Goal: Information Seeking & Learning: Check status

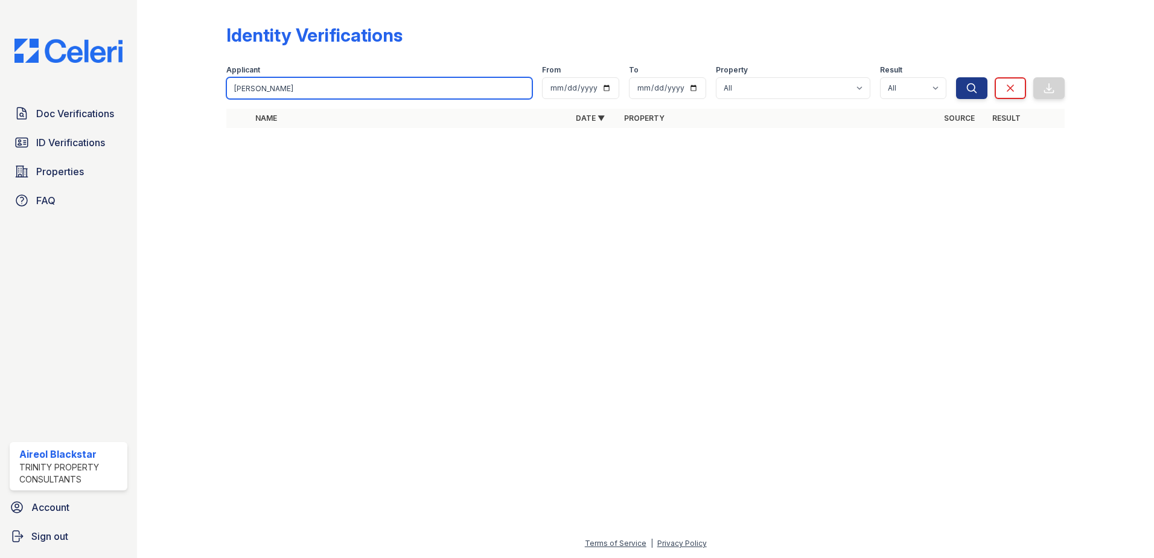
click at [275, 84] on input "[PERSON_NAME]" at bounding box center [379, 88] width 306 height 22
drag, startPoint x: 305, startPoint y: 88, endPoint x: 232, endPoint y: 95, distance: 74.0
click at [232, 95] on input "[PERSON_NAME]" at bounding box center [379, 88] width 306 height 22
paste input "Damaress"
type input "Damaress"
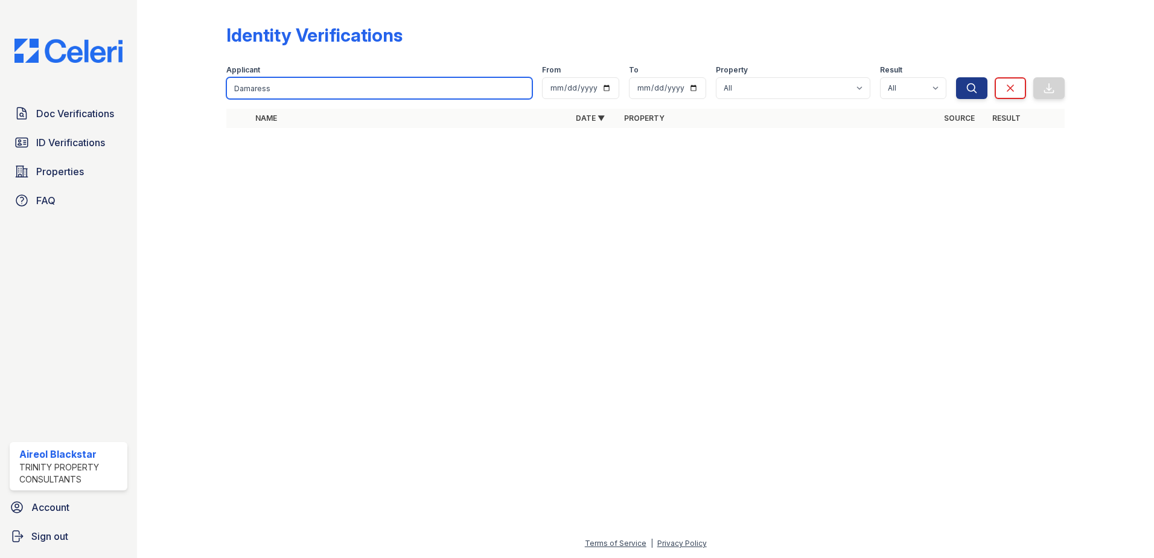
click at [956, 77] on button "Search" at bounding box center [971, 88] width 31 height 22
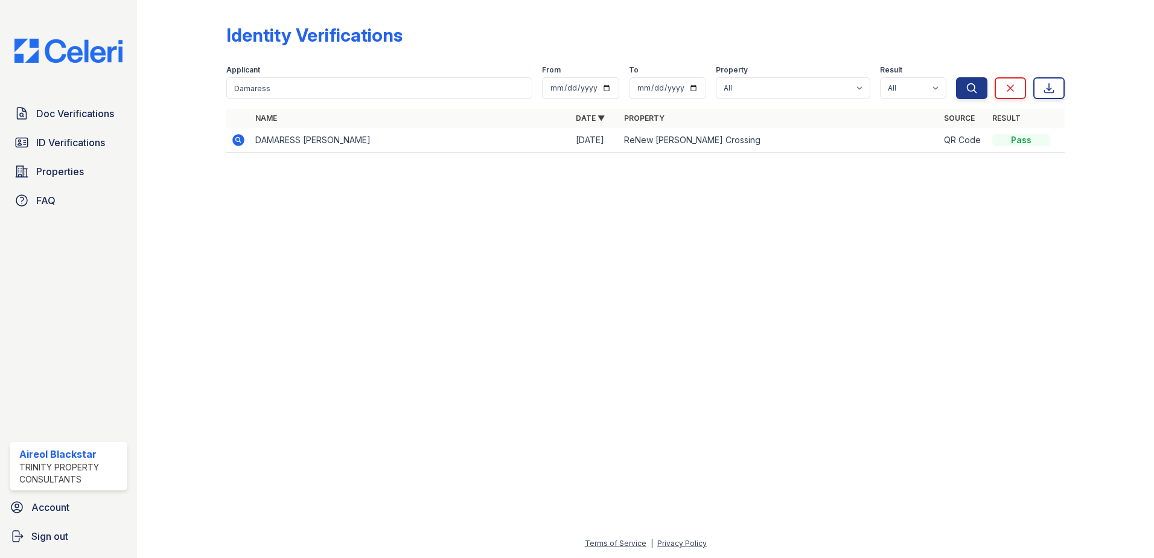
click at [1025, 139] on div "Pass" at bounding box center [1021, 140] width 58 height 12
click at [235, 138] on icon at bounding box center [238, 140] width 12 height 12
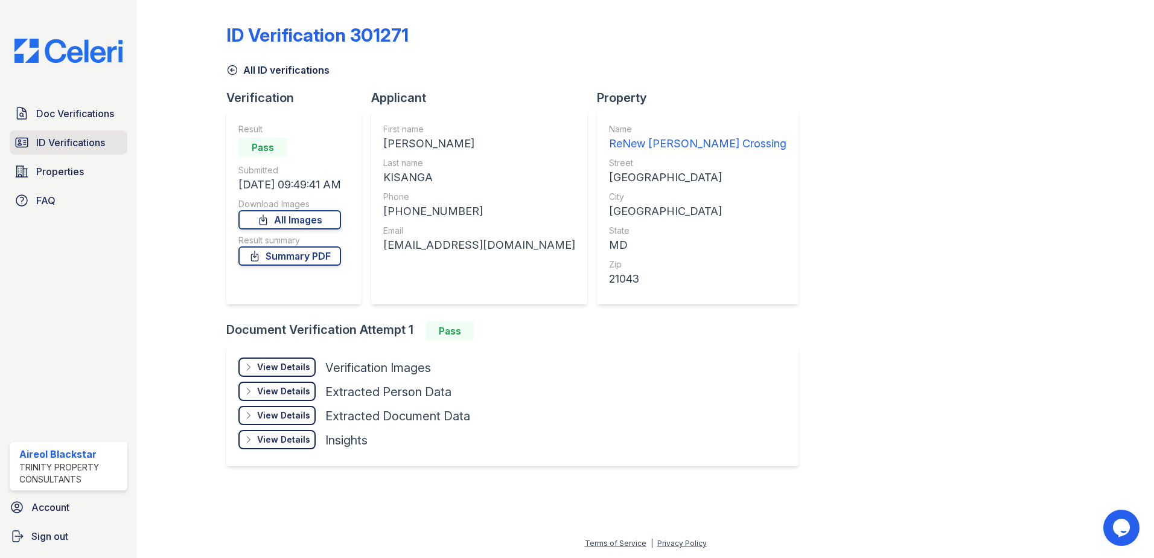
click at [25, 132] on link "ID Verifications" at bounding box center [69, 142] width 118 height 24
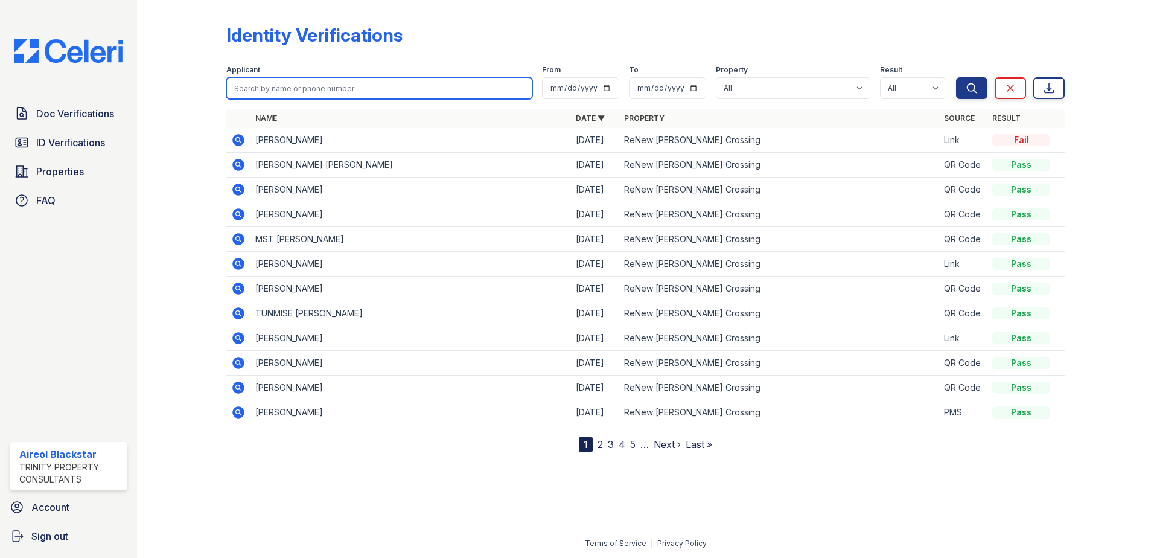
paste input "Damaress"
type input "Damaress"
click at [956, 77] on button "Search" at bounding box center [971, 88] width 31 height 22
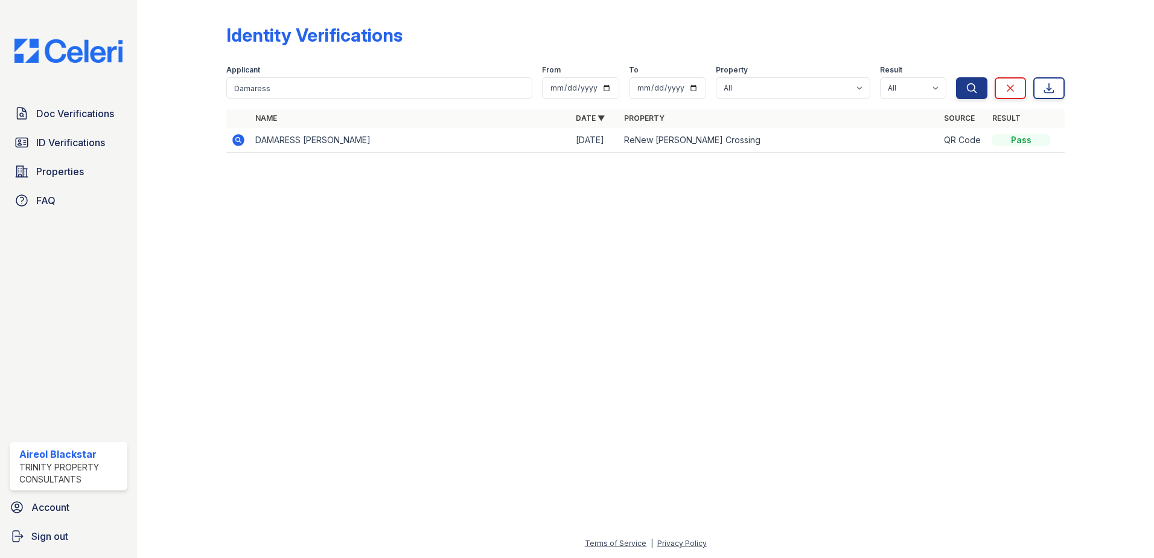
click at [241, 138] on icon at bounding box center [238, 140] width 12 height 12
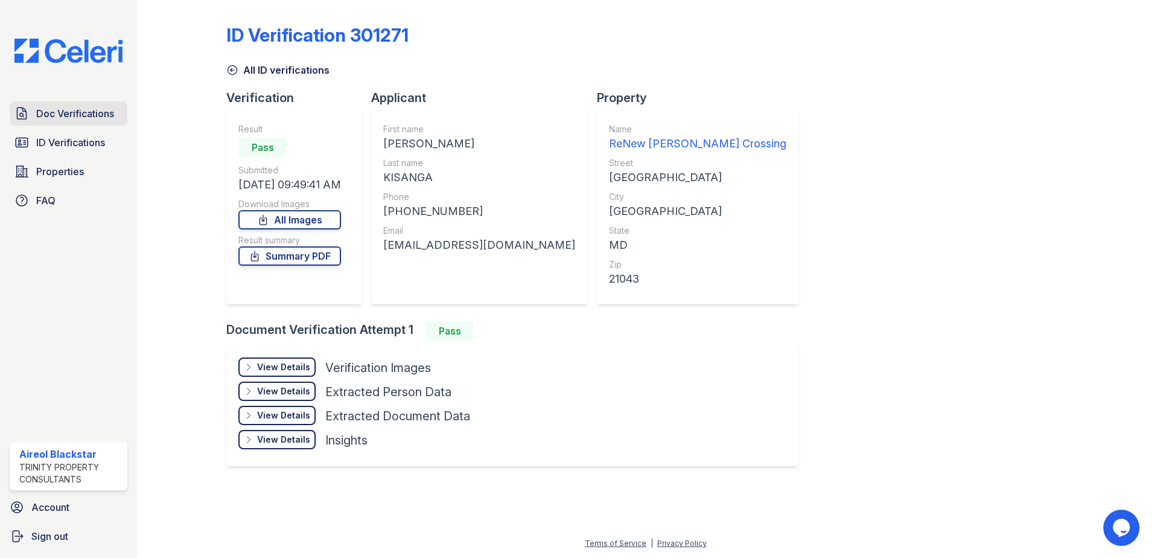
click at [92, 120] on span "Doc Verifications" at bounding box center [75, 113] width 78 height 14
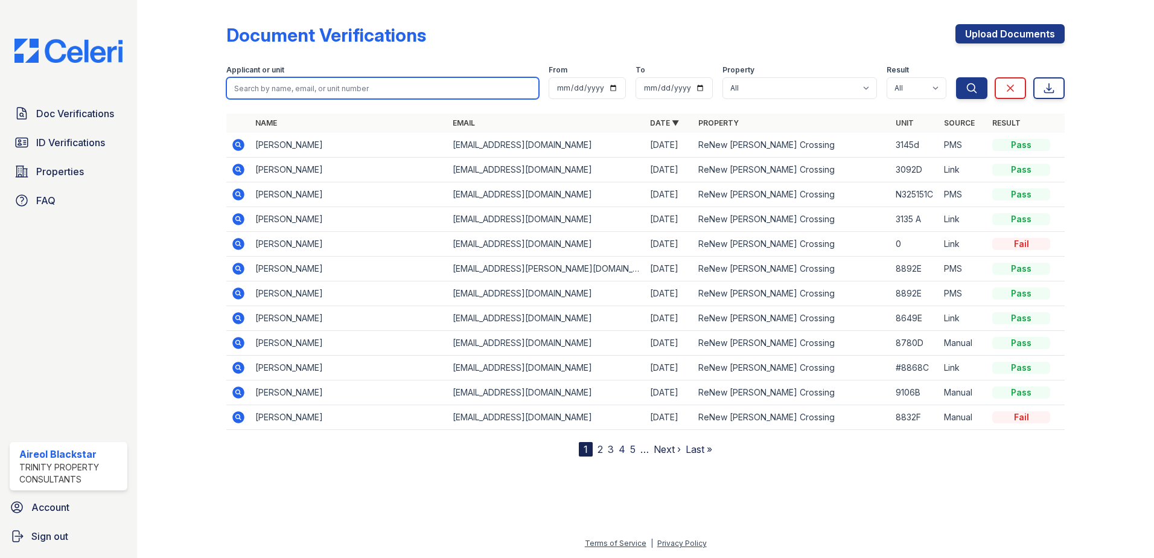
paste input "[PERSON_NAME]"
type input "[PERSON_NAME]"
click at [956, 77] on button "Search" at bounding box center [971, 88] width 31 height 22
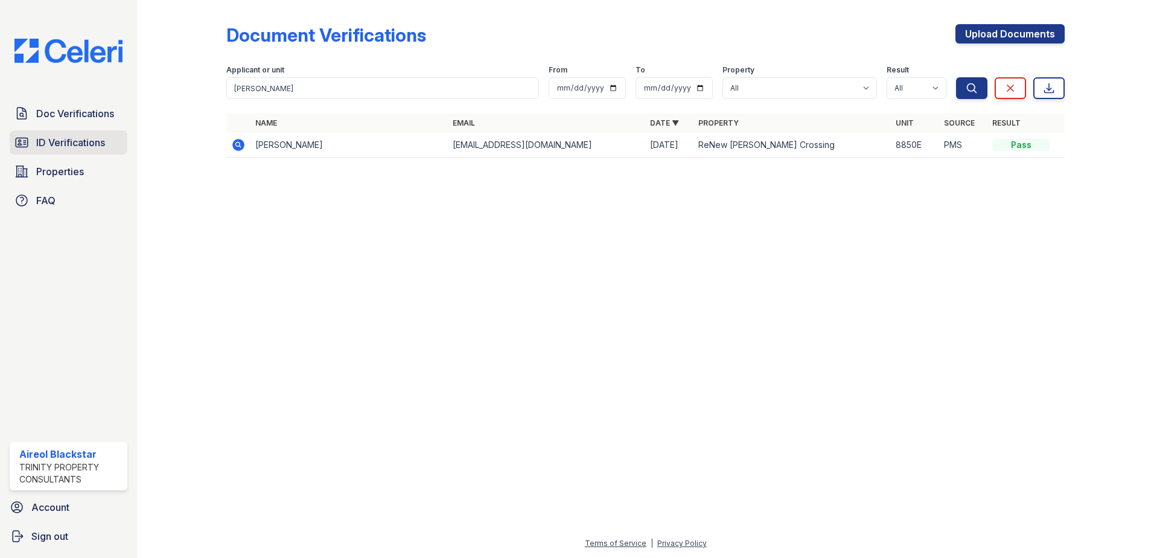
click at [51, 141] on span "ID Verifications" at bounding box center [70, 142] width 69 height 14
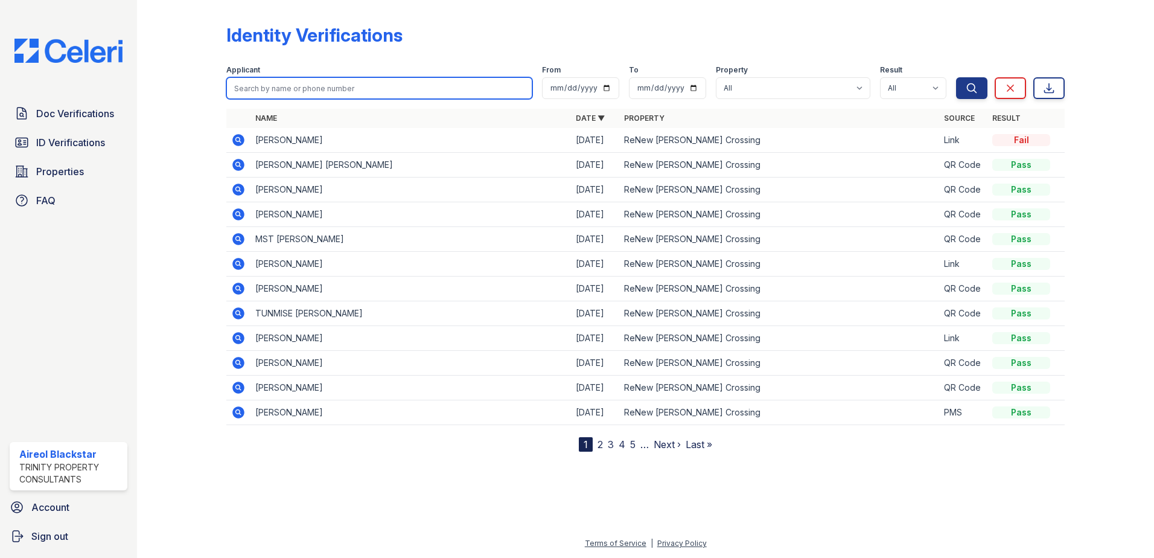
click at [251, 91] on input "search" at bounding box center [379, 88] width 306 height 22
paste input "Booker, Breonna"
type input "Booker, Breonna"
click at [956, 77] on button "Search" at bounding box center [971, 88] width 31 height 22
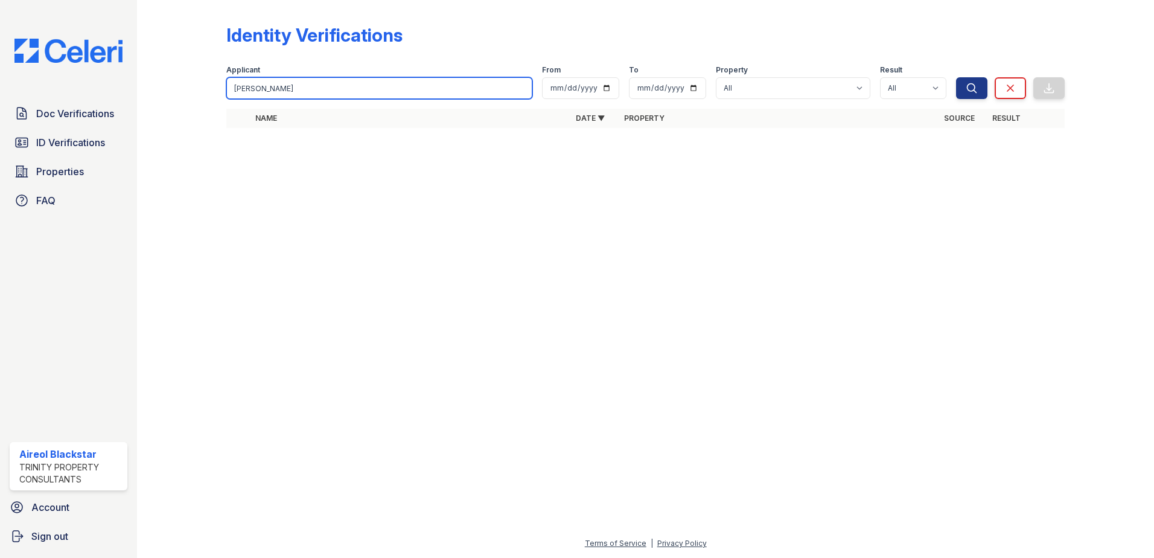
drag, startPoint x: 302, startPoint y: 85, endPoint x: 206, endPoint y: 87, distance: 95.4
click at [205, 86] on div "Identity Verifications Filter Applicant Booker, Breonna From To Property All Re…" at bounding box center [645, 79] width 978 height 159
paste input "Anyanegbu, Fidelis"
type input "Anyanegbu, Fidelis"
click at [956, 77] on button "Search" at bounding box center [971, 88] width 31 height 22
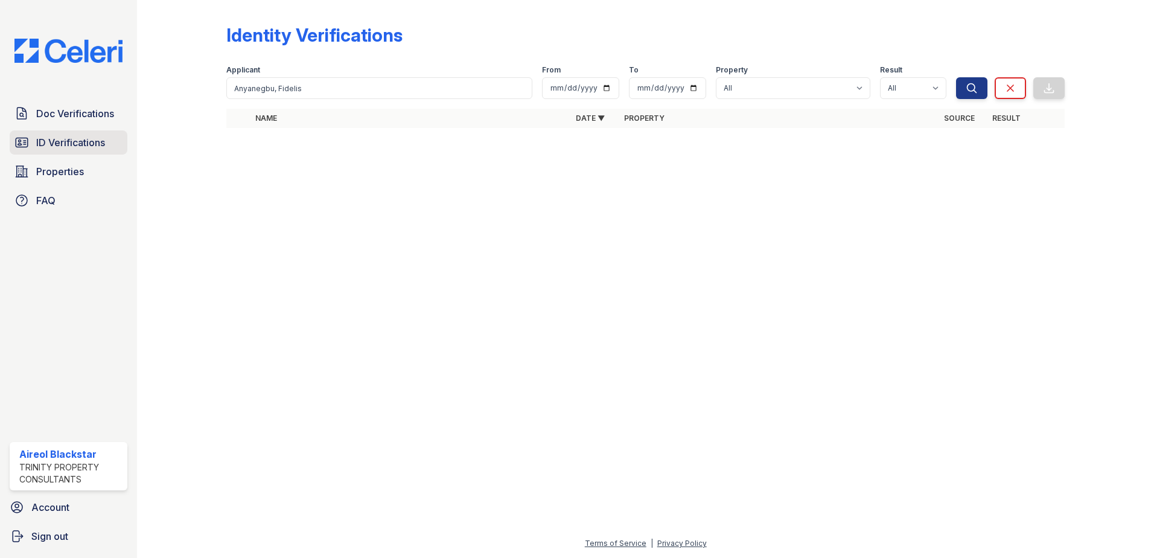
click at [72, 141] on span "ID Verifications" at bounding box center [70, 142] width 69 height 14
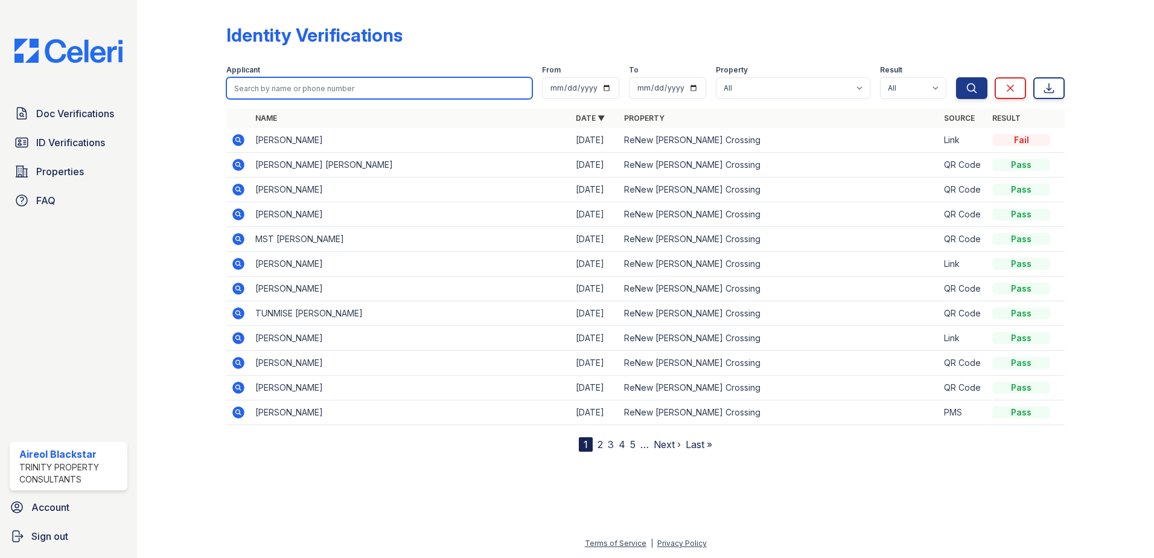
click at [317, 89] on input "search" at bounding box center [379, 88] width 306 height 22
paste input "Anyanegbu, Fidelis"
type input "Anyanegbu, Fidelis"
click at [956, 77] on button "Search" at bounding box center [971, 88] width 31 height 22
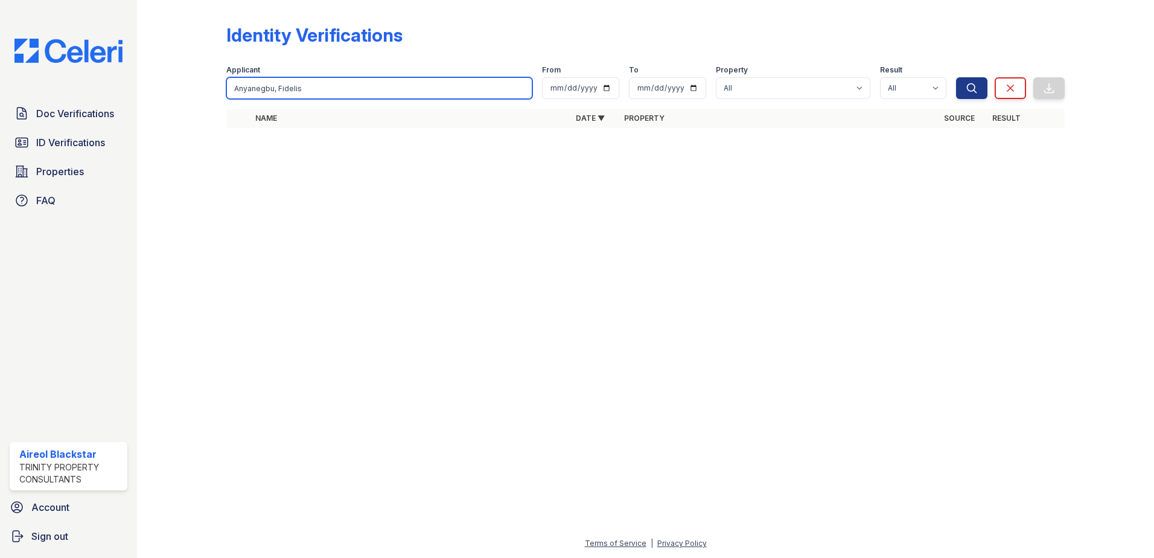
click at [276, 93] on input "Anyanegbu, Fidelis" at bounding box center [379, 88] width 306 height 22
drag, startPoint x: 313, startPoint y: 90, endPoint x: 203, endPoint y: 87, distance: 109.9
click at [200, 87] on div "Identity Verifications Filter Applicant Anyanegbu, Fidelis From To Property All…" at bounding box center [645, 79] width 978 height 159
drag, startPoint x: 247, startPoint y: 83, endPoint x: 229, endPoint y: 65, distance: 25.6
click at [230, 65] on label "Applicant" at bounding box center [243, 70] width 34 height 10
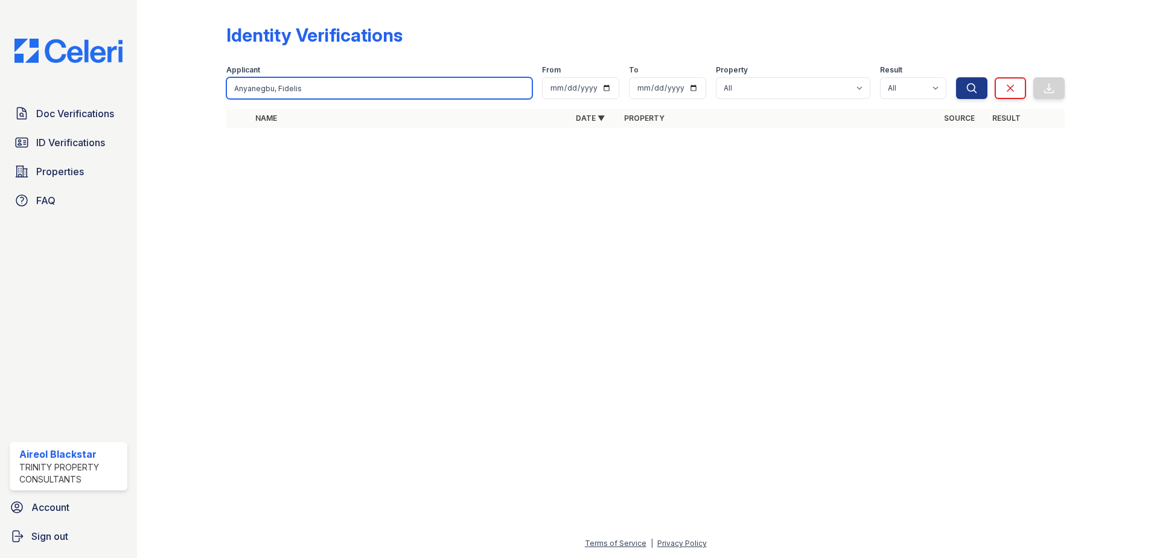
drag, startPoint x: 310, startPoint y: 89, endPoint x: 246, endPoint y: 90, distance: 64.0
click at [247, 89] on input "Anyanegbu, Fidelis" at bounding box center [379, 88] width 306 height 22
type input "A"
paste input "Jones, Charles"
type input "Jones, Charles"
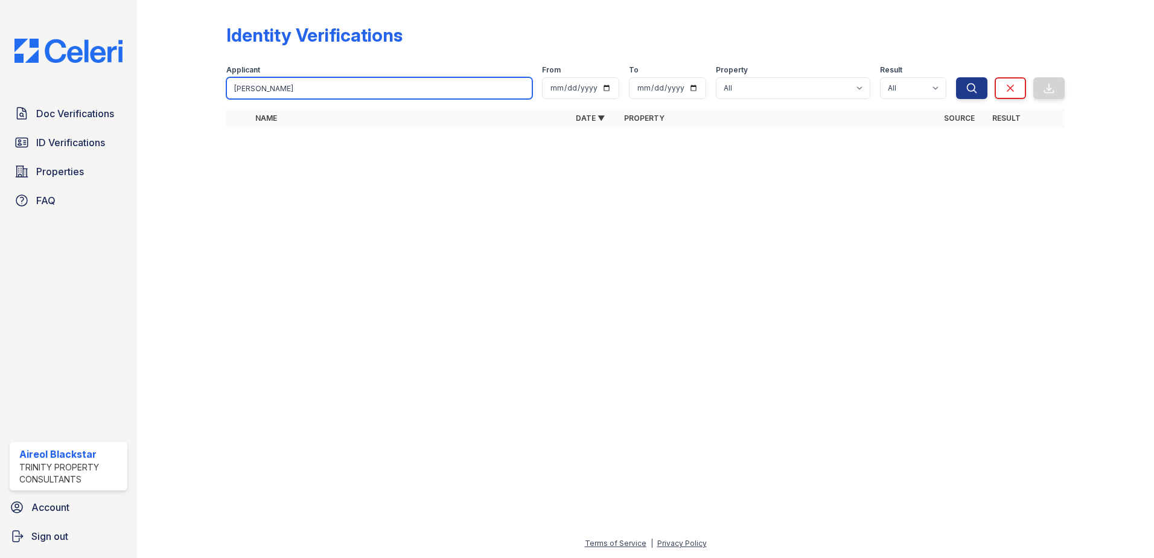
click at [956, 77] on button "Search" at bounding box center [971, 88] width 31 height 22
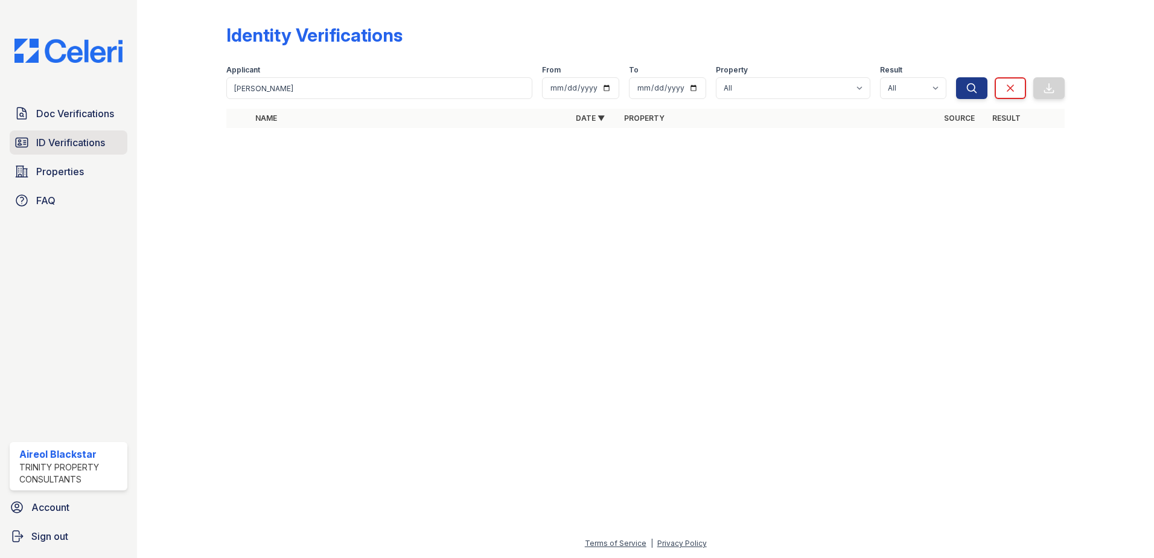
click at [64, 141] on span "ID Verifications" at bounding box center [70, 142] width 69 height 14
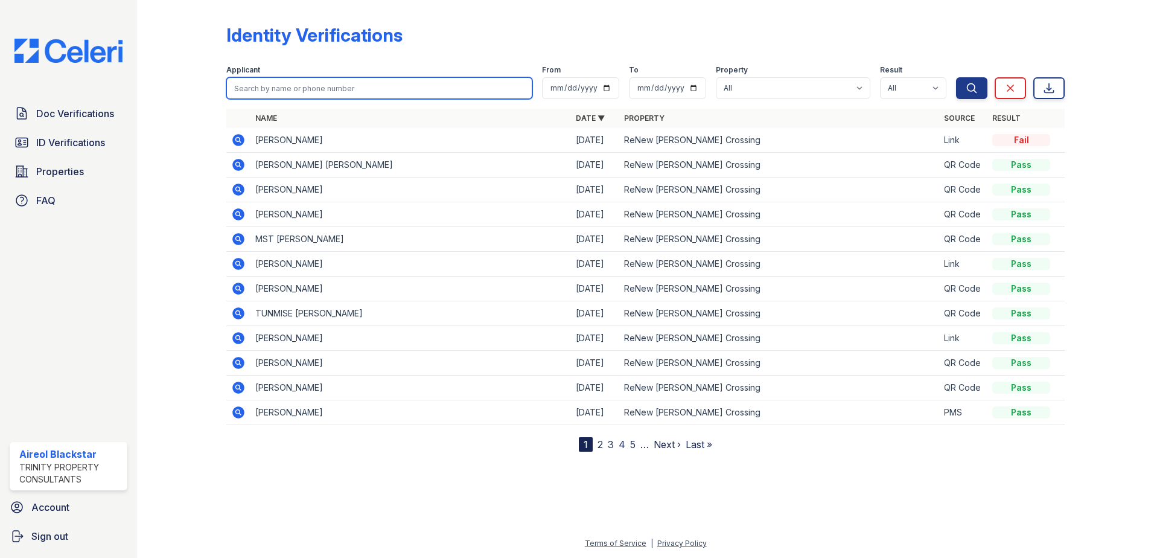
paste input "Jones, Charles"
type input "Jones, Charles"
click at [956, 77] on button "Search" at bounding box center [971, 88] width 31 height 22
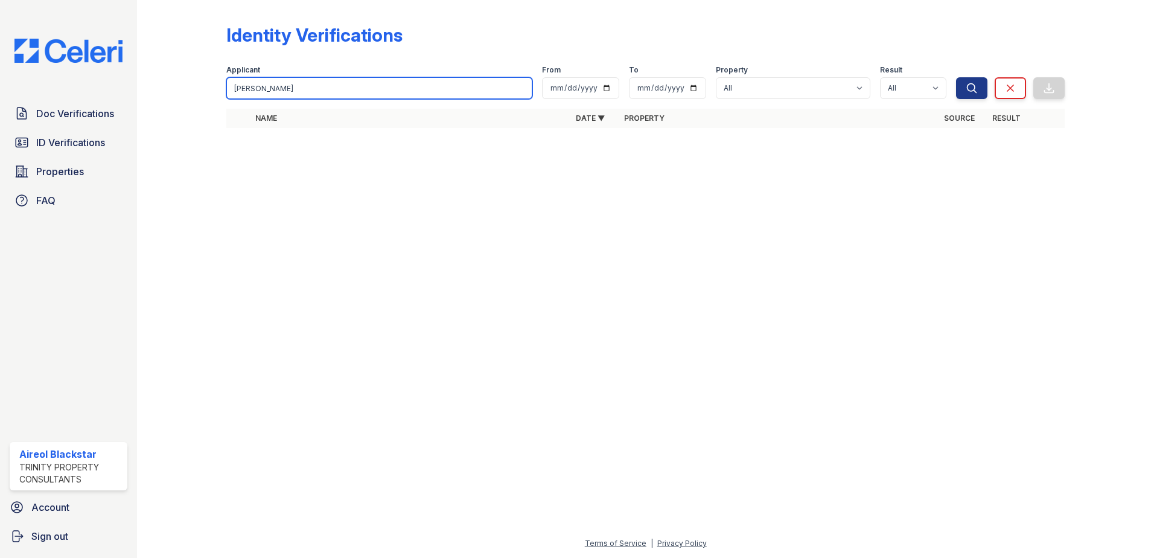
drag, startPoint x: 288, startPoint y: 86, endPoint x: 240, endPoint y: 85, distance: 47.7
click at [240, 85] on input "Jones, Charles" at bounding box center [379, 88] width 306 height 22
type input "J"
paste input "McFadden, Johnny"
type input "McFadden, Johnny"
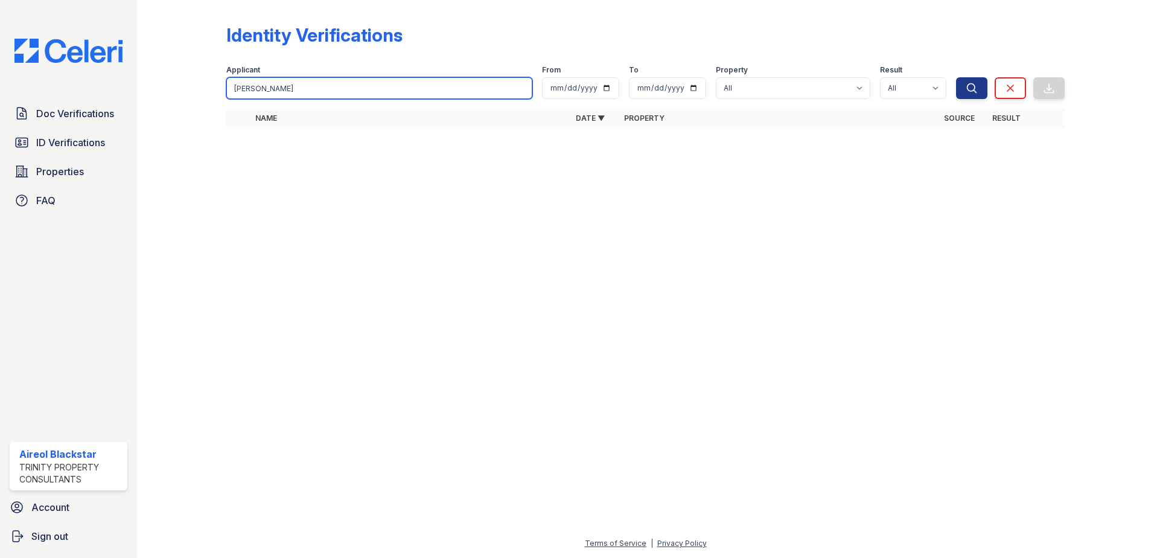
click at [956, 77] on button "Search" at bounding box center [971, 88] width 31 height 22
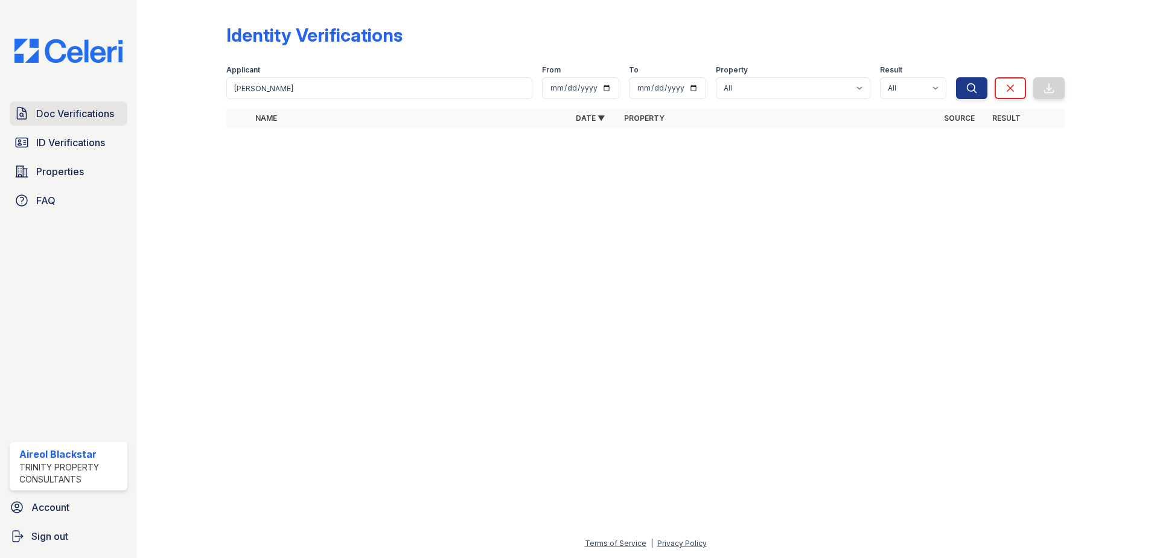
click at [78, 121] on span "Doc Verifications" at bounding box center [75, 113] width 78 height 14
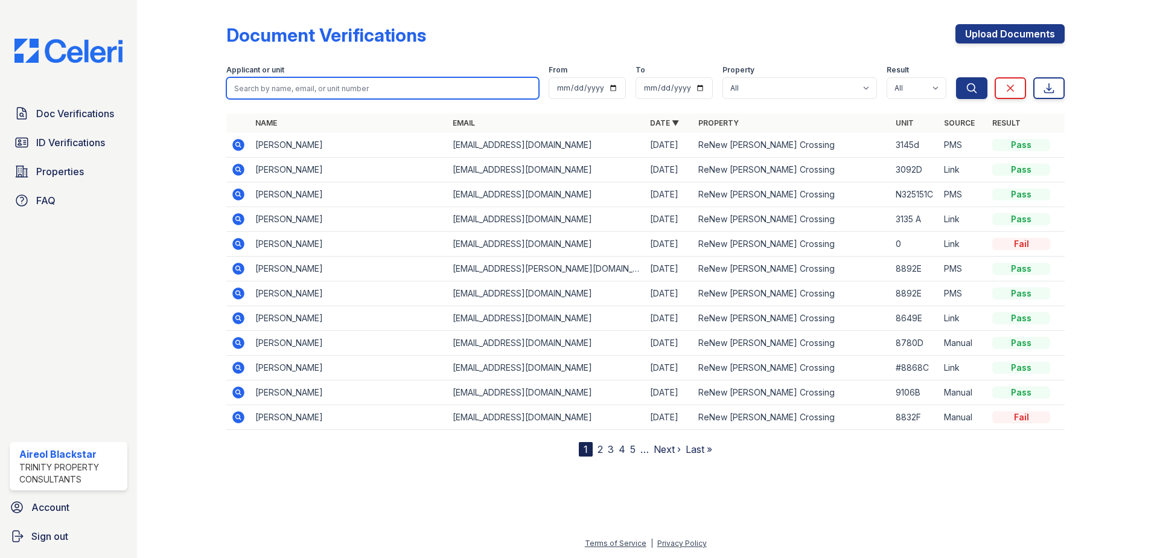
click at [241, 91] on input "search" at bounding box center [382, 88] width 313 height 22
paste input "McFadden, Johnny"
type input "McFadden, Johnny"
click at [956, 77] on button "Search" at bounding box center [971, 88] width 31 height 22
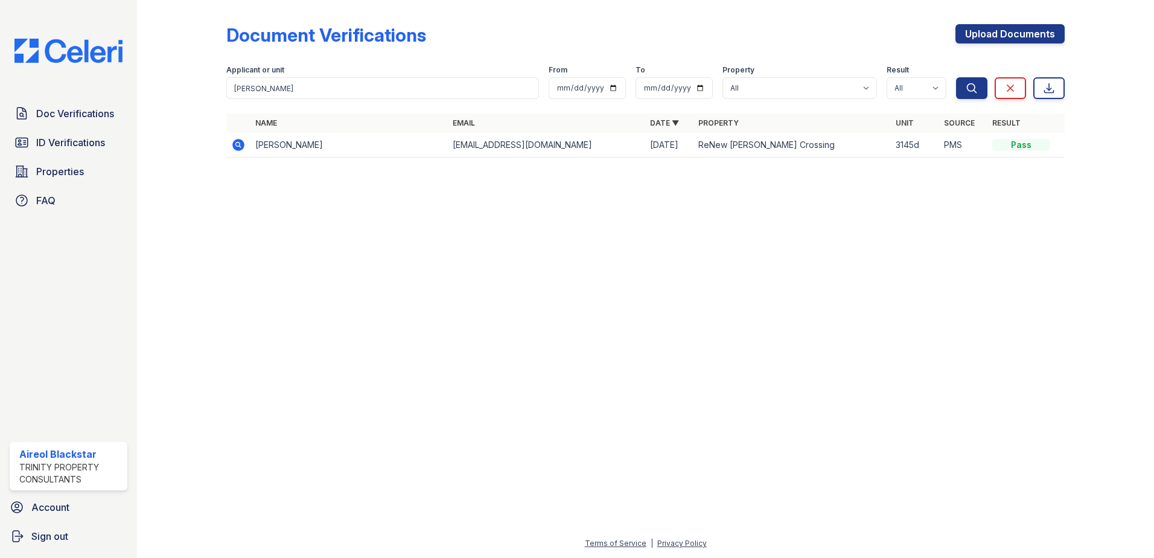
click at [235, 145] on icon at bounding box center [238, 145] width 12 height 12
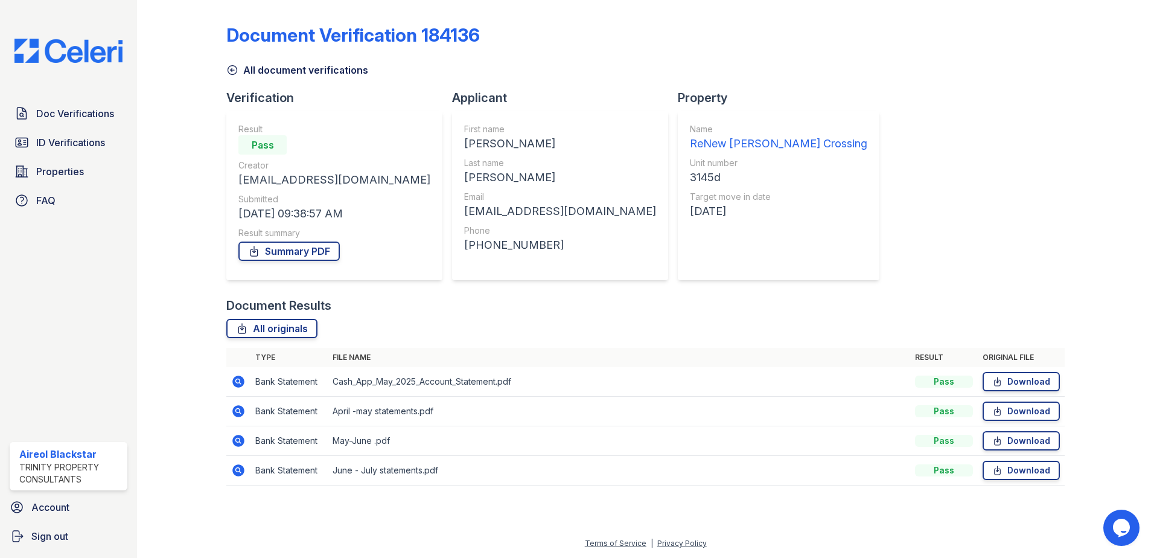
drag, startPoint x: 54, startPoint y: 113, endPoint x: 161, endPoint y: 99, distance: 107.2
click at [54, 113] on span "Doc Verifications" at bounding box center [75, 113] width 78 height 14
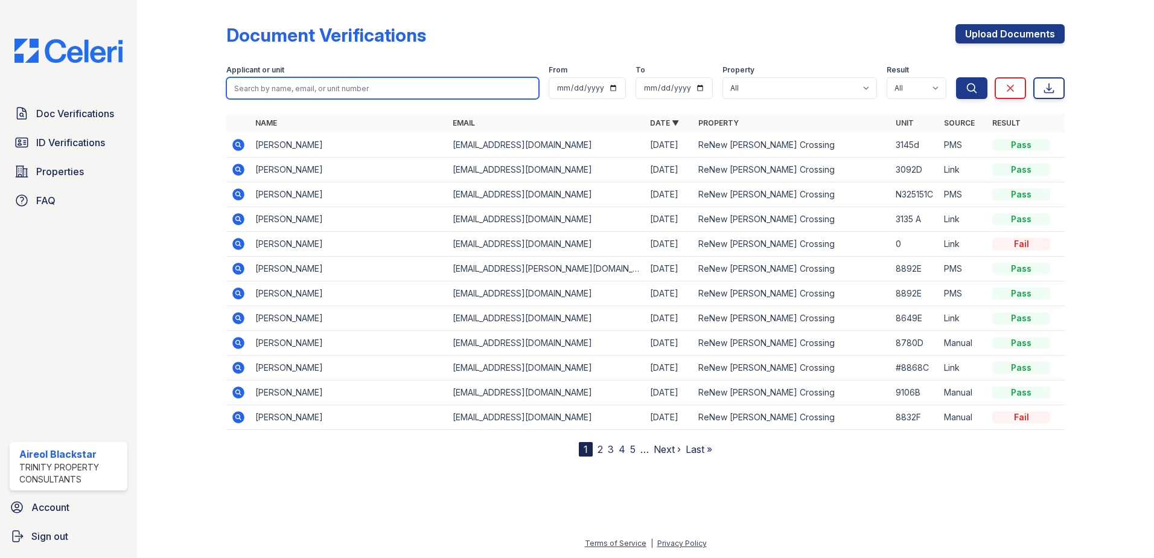
paste input "Ntumsi, Bryan"
type input "Ntumsi, Bryan"
click at [956, 77] on button "Search" at bounding box center [971, 88] width 31 height 22
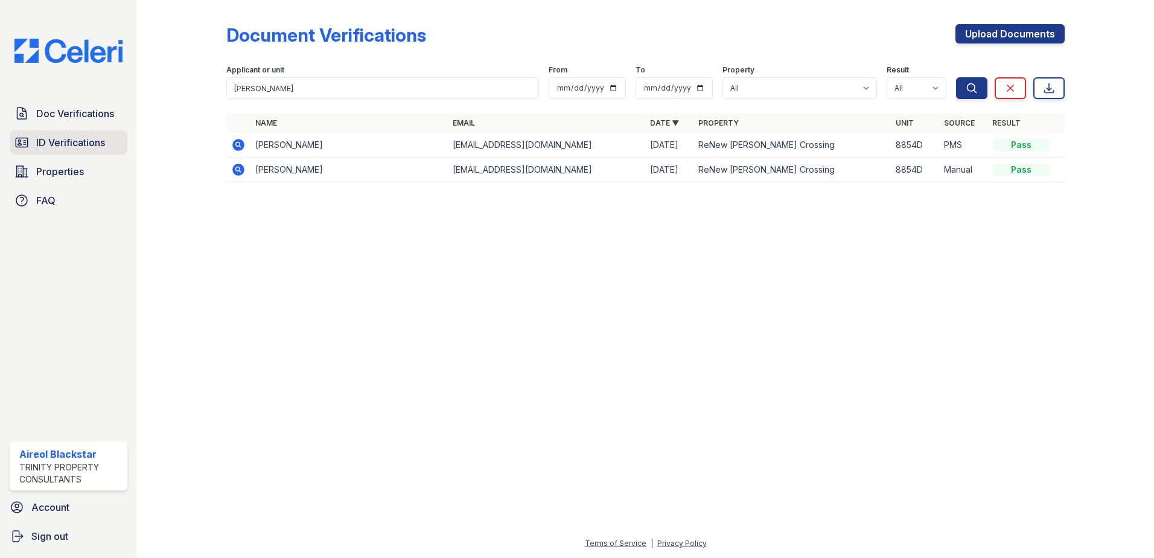
click at [49, 139] on span "ID Verifications" at bounding box center [70, 142] width 69 height 14
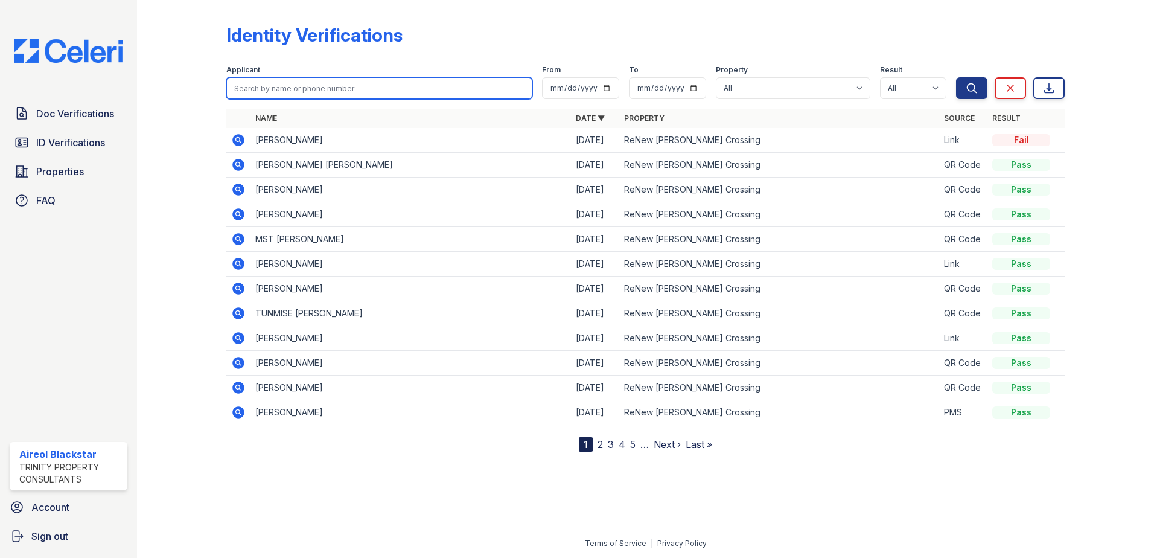
click at [242, 86] on input "search" at bounding box center [379, 88] width 306 height 22
paste input "Ntumsi, Bryan"
type input "Ntumsi, Bryan"
click at [956, 77] on button "Search" at bounding box center [971, 88] width 31 height 22
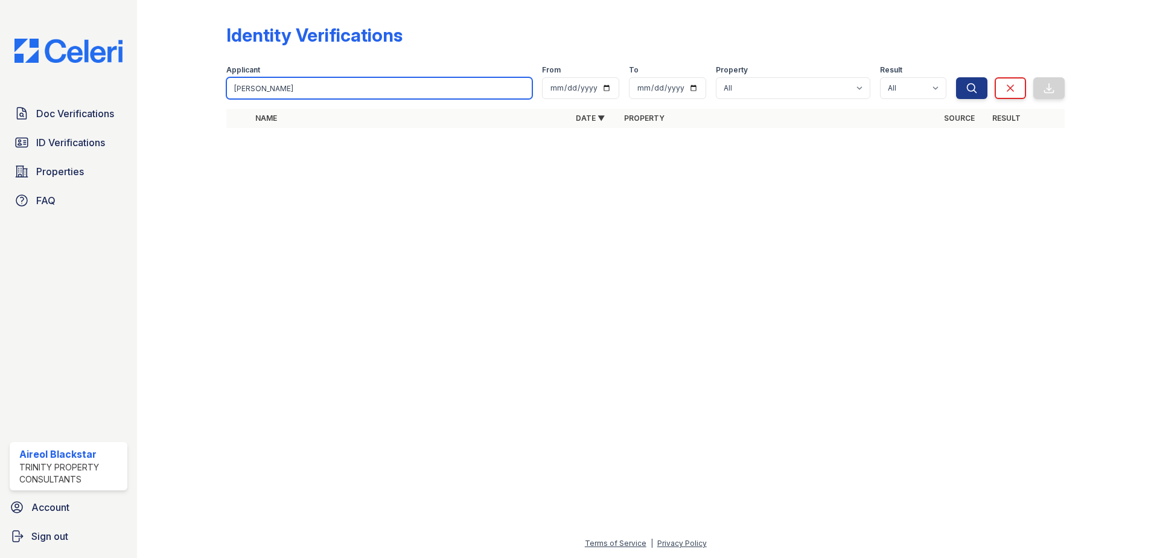
click at [281, 94] on input "Ntumsi, Bryan" at bounding box center [379, 88] width 306 height 22
click at [286, 90] on input "Ntumsi, Bryan" at bounding box center [379, 88] width 306 height 22
click at [956, 77] on button "Search" at bounding box center [971, 88] width 31 height 22
drag, startPoint x: 298, startPoint y: 91, endPoint x: 230, endPoint y: 91, distance: 67.6
click at [227, 91] on input "Ntumsi, Bryan" at bounding box center [379, 88] width 306 height 22
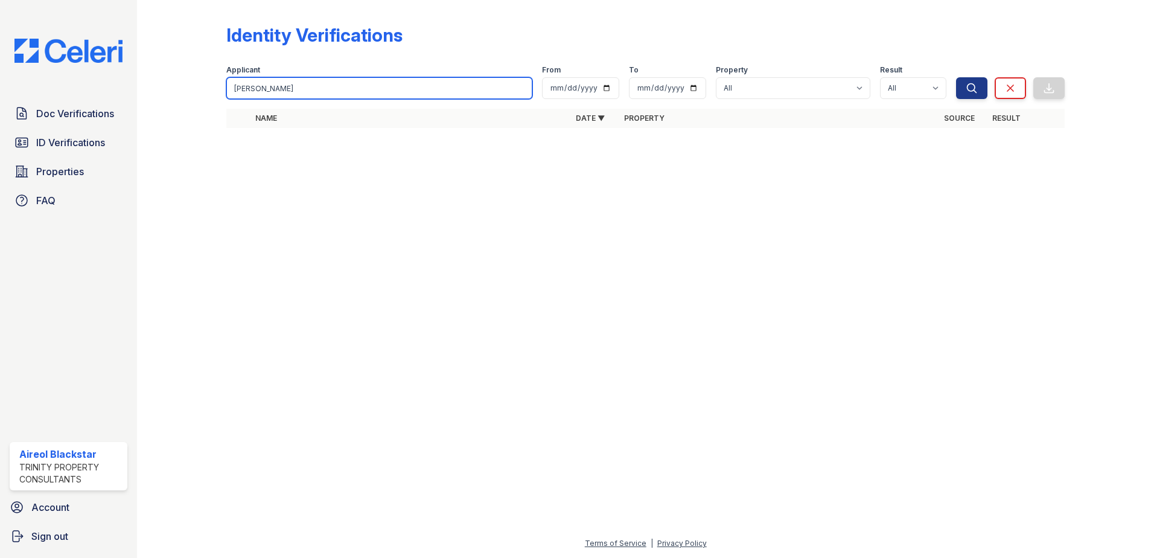
paste input "Anyanegbu, Fidelis"
type input "Anyanegbu, Fidelis"
click at [956, 77] on button "Search" at bounding box center [971, 88] width 31 height 22
drag, startPoint x: 308, startPoint y: 88, endPoint x: 236, endPoint y: 89, distance: 71.8
click at [240, 89] on input "Anyanegbu, Fidelis" at bounding box center [379, 88] width 306 height 22
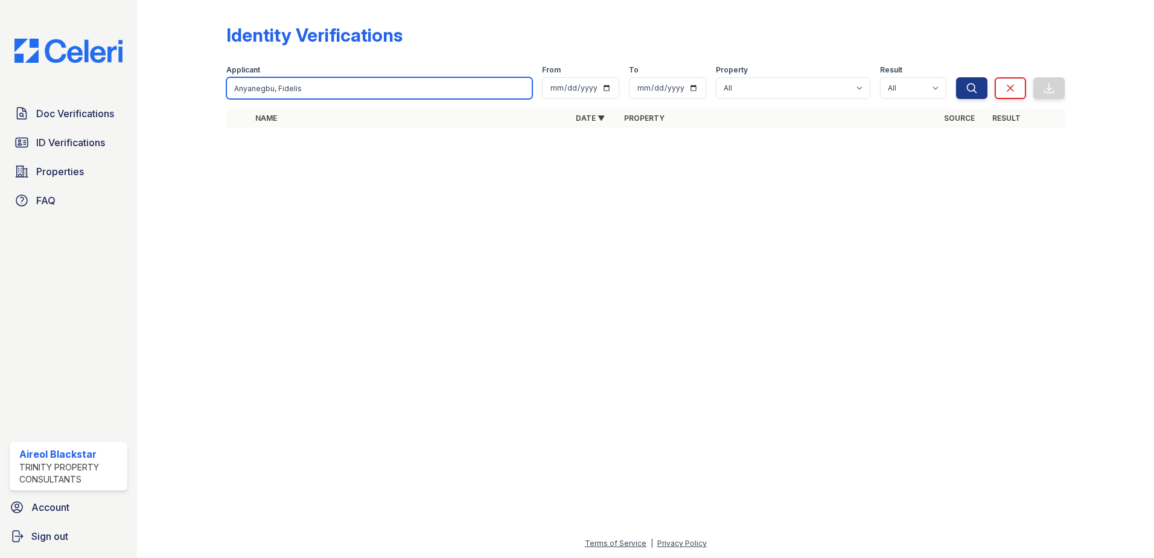
drag, startPoint x: 244, startPoint y: 88, endPoint x: 334, endPoint y: 82, distance: 90.1
click at [334, 82] on input "Anyanegbu, Fidelis" at bounding box center [379, 88] width 306 height 22
type input "A"
paste input "Ntumsi, Bryan"
type input "Ntumsi, Bryan"
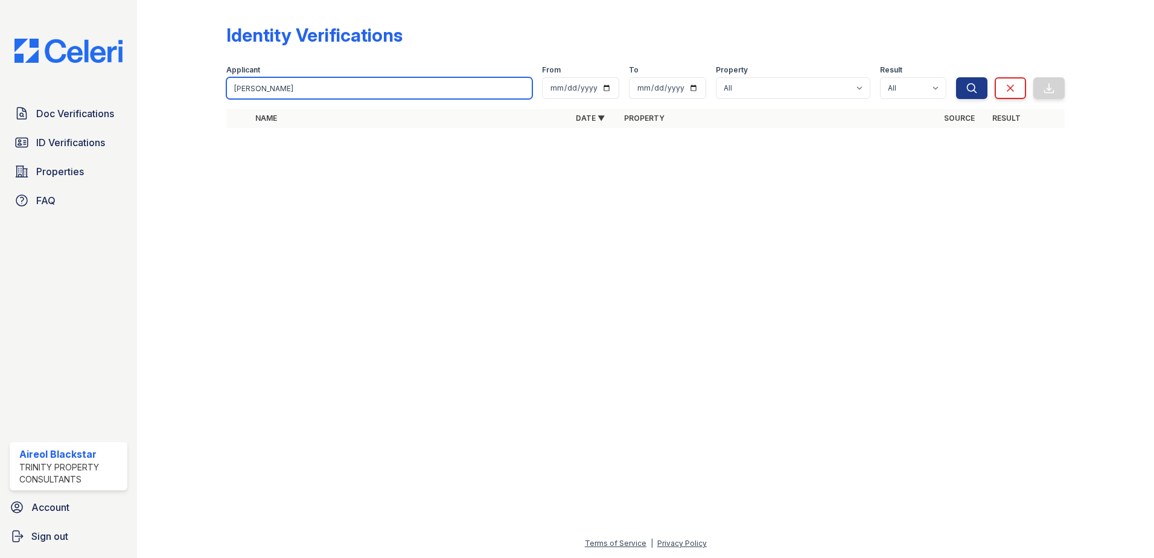
click at [956, 77] on button "Search" at bounding box center [971, 88] width 31 height 22
click at [285, 91] on input "Ntumsi, Bryan" at bounding box center [379, 88] width 306 height 22
click at [956, 77] on button "Search" at bounding box center [971, 88] width 31 height 22
drag, startPoint x: 258, startPoint y: 89, endPoint x: 304, endPoint y: 89, distance: 45.9
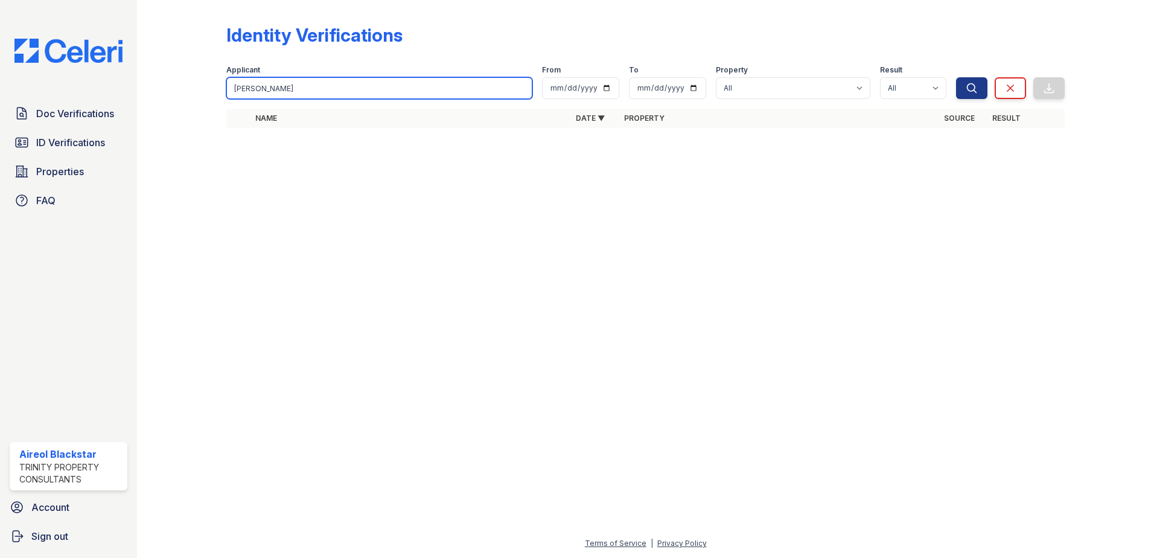
click at [304, 89] on input "Ntumsi, Bryan" at bounding box center [379, 88] width 306 height 22
click at [956, 77] on button "Search" at bounding box center [971, 88] width 31 height 22
drag, startPoint x: 258, startPoint y: 89, endPoint x: 301, endPoint y: 89, distance: 42.2
click at [301, 89] on input "Ntumsi, Bryan" at bounding box center [379, 88] width 306 height 22
type input "Ntumsi"
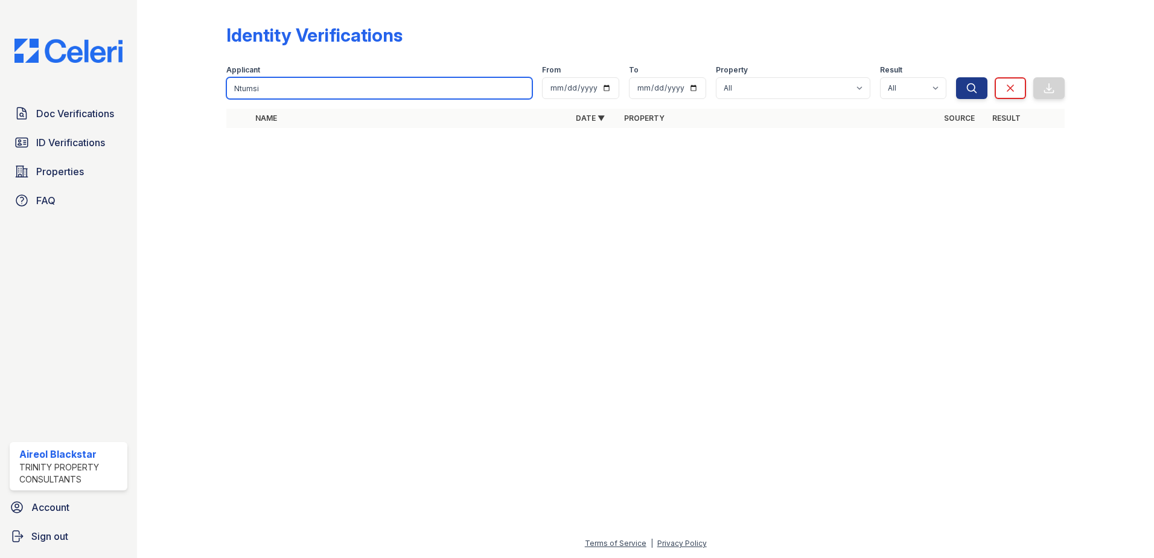
click at [956, 77] on button "Search" at bounding box center [971, 88] width 31 height 22
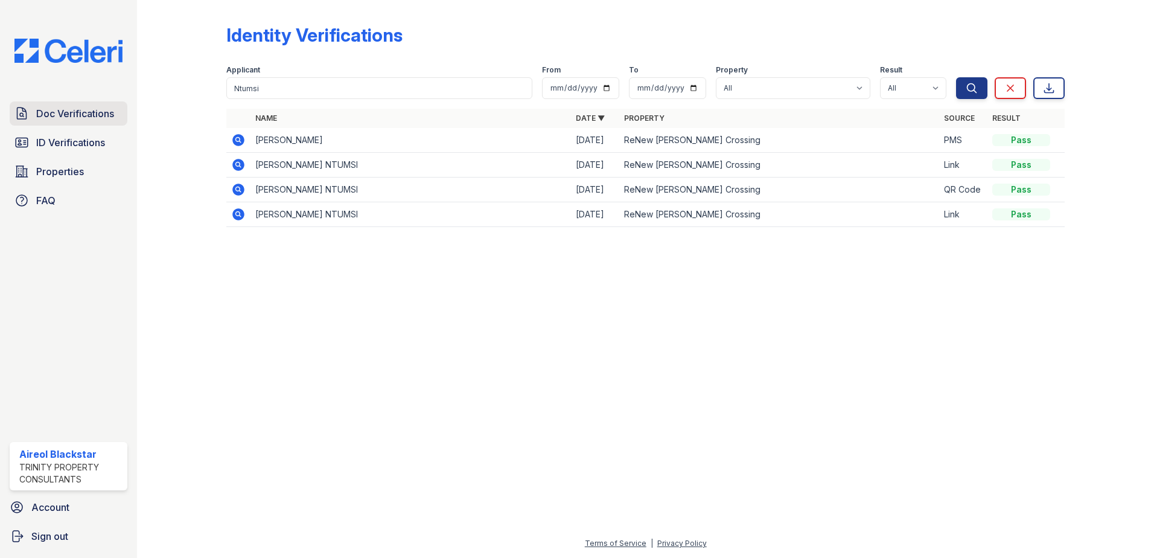
click at [31, 115] on link "Doc Verifications" at bounding box center [69, 113] width 118 height 24
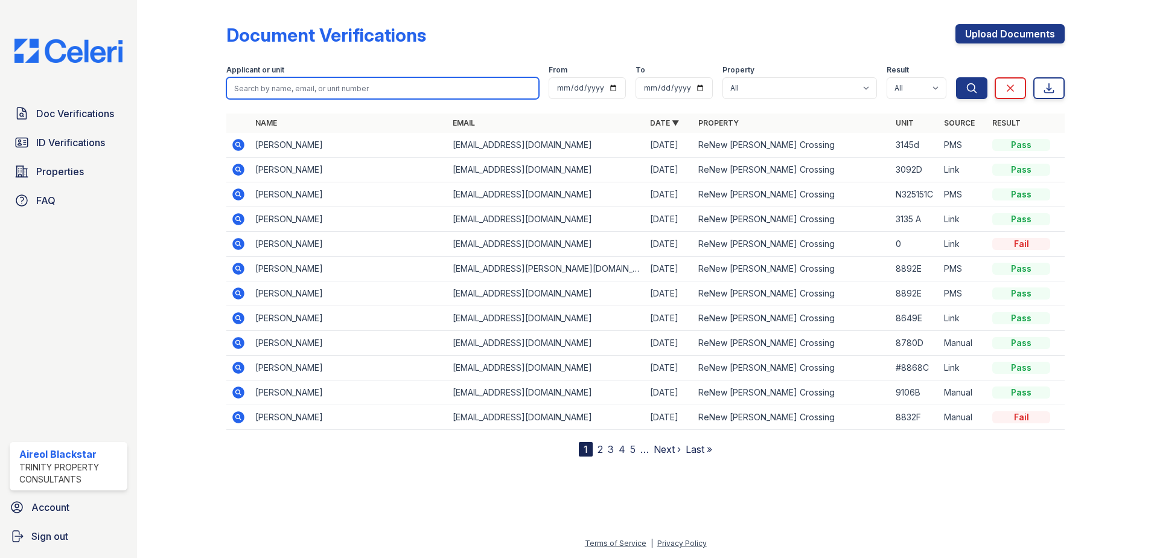
click at [261, 92] on input "search" at bounding box center [382, 88] width 313 height 22
paste input "Ntumsi, Bryan"
type input "Ntumsi"
click at [956, 77] on button "Search" at bounding box center [971, 88] width 31 height 22
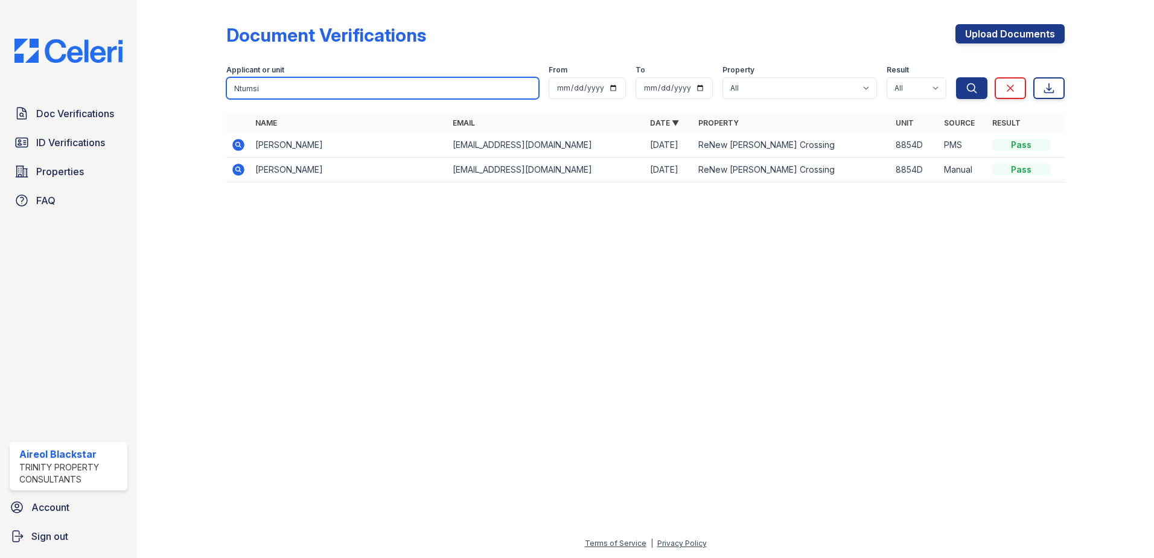
drag, startPoint x: 271, startPoint y: 89, endPoint x: 227, endPoint y: 92, distance: 44.2
click at [220, 93] on div "Document Verifications Upload Documents Filter Applicant or unit Ntumsi From To…" at bounding box center [645, 107] width 978 height 214
drag, startPoint x: 238, startPoint y: 88, endPoint x: 292, endPoint y: 56, distance: 62.5
click at [292, 56] on form "Applicant or unit Ntumsi From To Property All ReNew Howard Crossing Result All …" at bounding box center [645, 80] width 838 height 48
drag, startPoint x: 281, startPoint y: 86, endPoint x: 240, endPoint y: 87, distance: 41.0
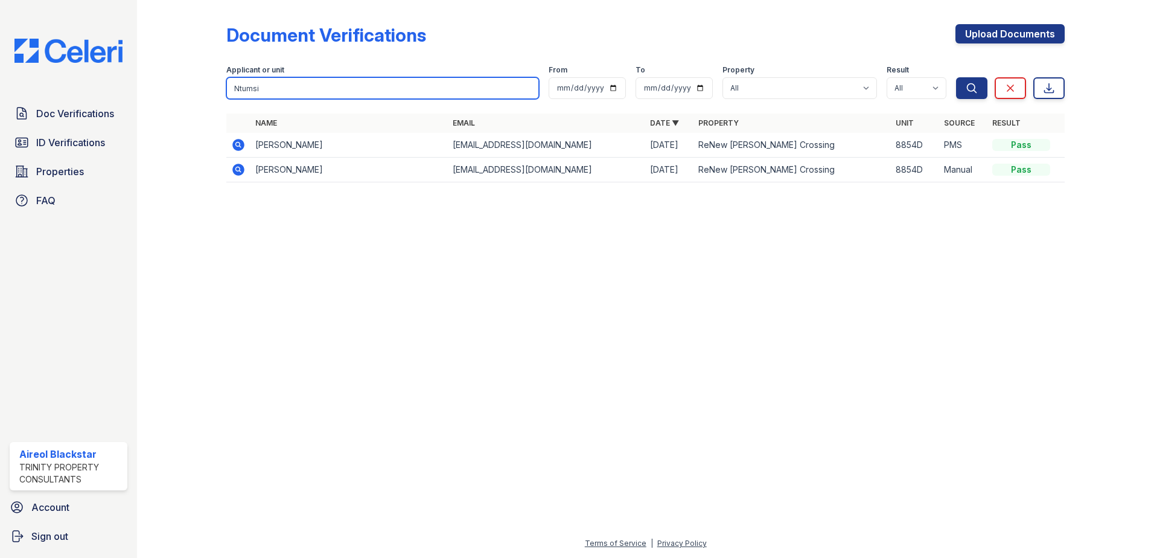
click at [238, 86] on input "Ntumsi" at bounding box center [382, 88] width 313 height 22
type input "N"
click at [245, 86] on input "search" at bounding box center [382, 88] width 313 height 22
paste input "Anyanegbu, Fidelis"
drag, startPoint x: 272, startPoint y: 89, endPoint x: 321, endPoint y: 89, distance: 49.5
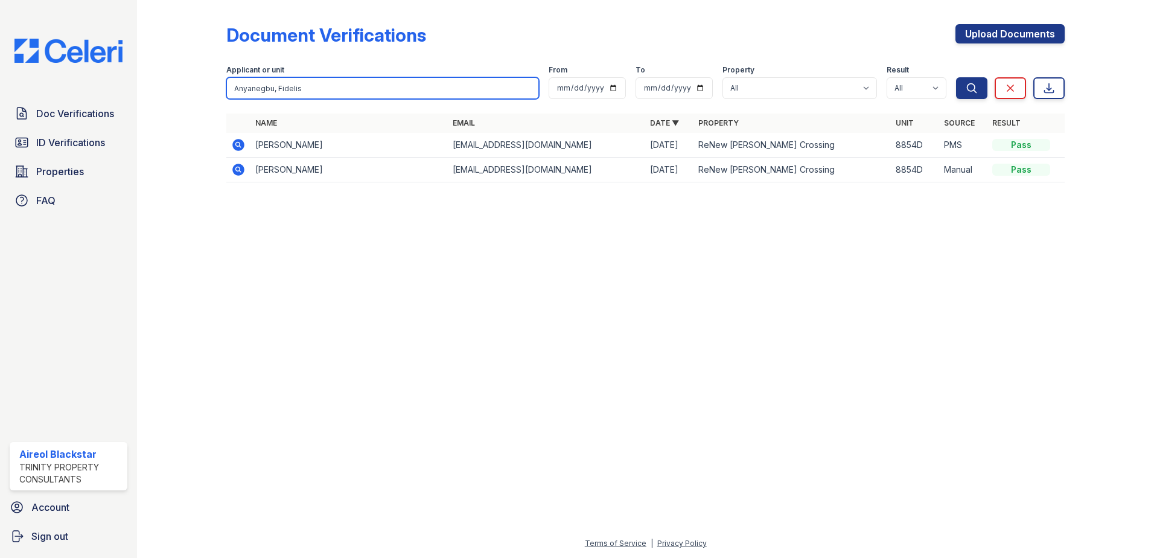
click at [321, 89] on input "Anyanegbu, Fidelis" at bounding box center [382, 88] width 313 height 22
type input "Anyanegbu"
click at [956, 77] on button "Search" at bounding box center [971, 88] width 31 height 22
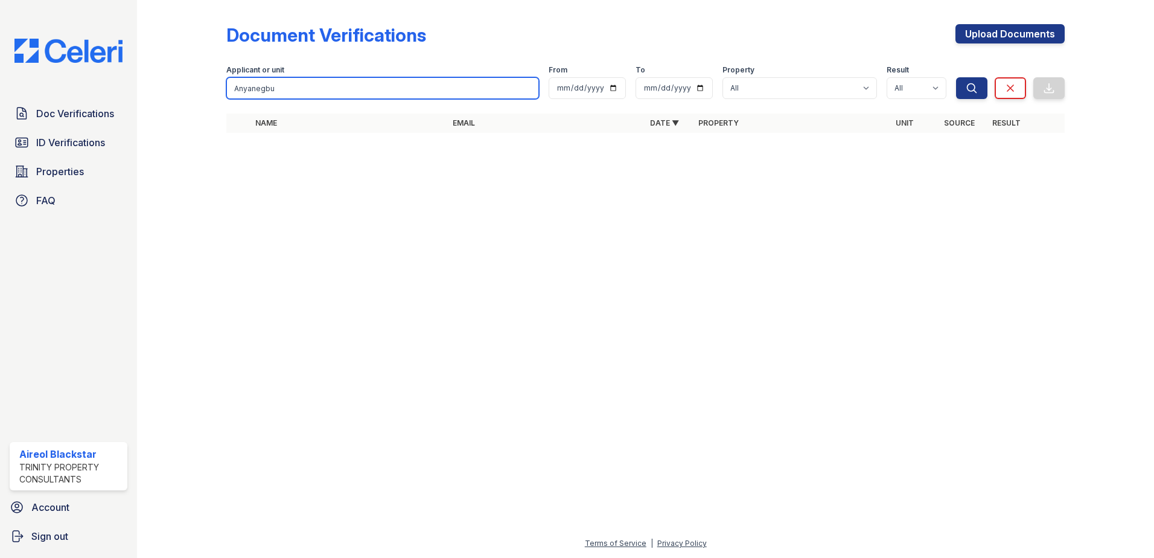
drag, startPoint x: 298, startPoint y: 92, endPoint x: 211, endPoint y: 94, distance: 86.9
click at [211, 94] on div "Document Verifications Upload Documents Filter Applicant or unit Anyanegbu From…" at bounding box center [645, 82] width 978 height 164
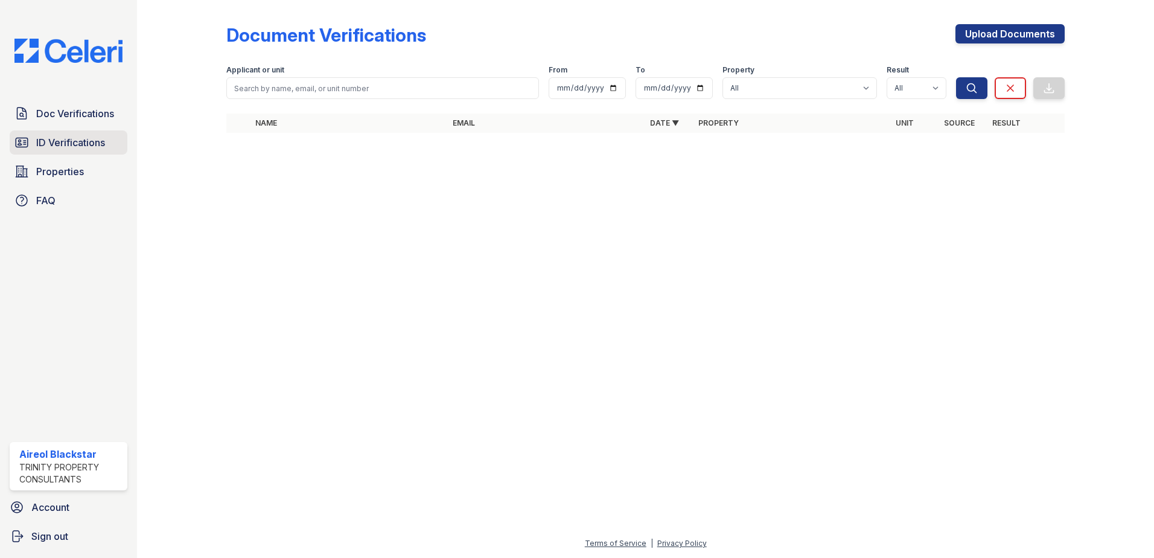
click at [66, 142] on span "ID Verifications" at bounding box center [70, 142] width 69 height 14
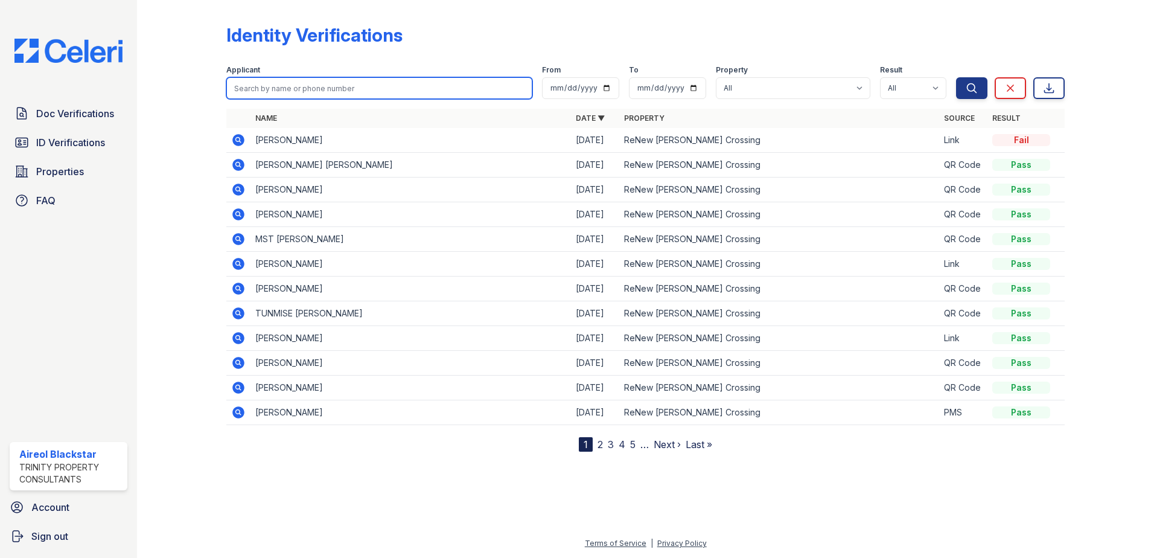
paste input "Anyanegbu"
type input "Anyanegbu"
click at [956, 77] on button "Search" at bounding box center [971, 88] width 31 height 22
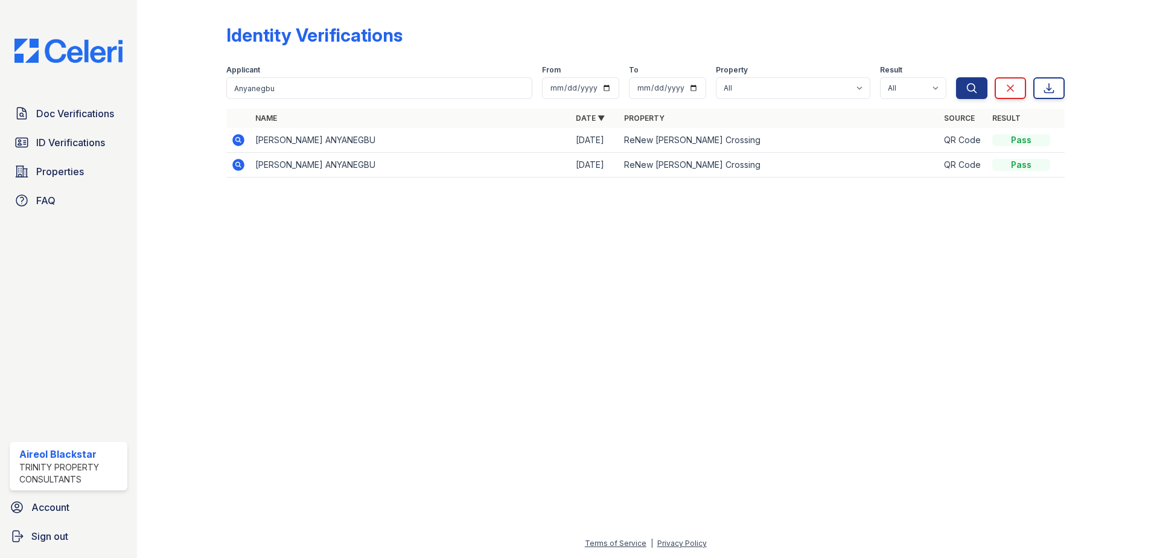
click at [235, 139] on icon at bounding box center [238, 140] width 12 height 12
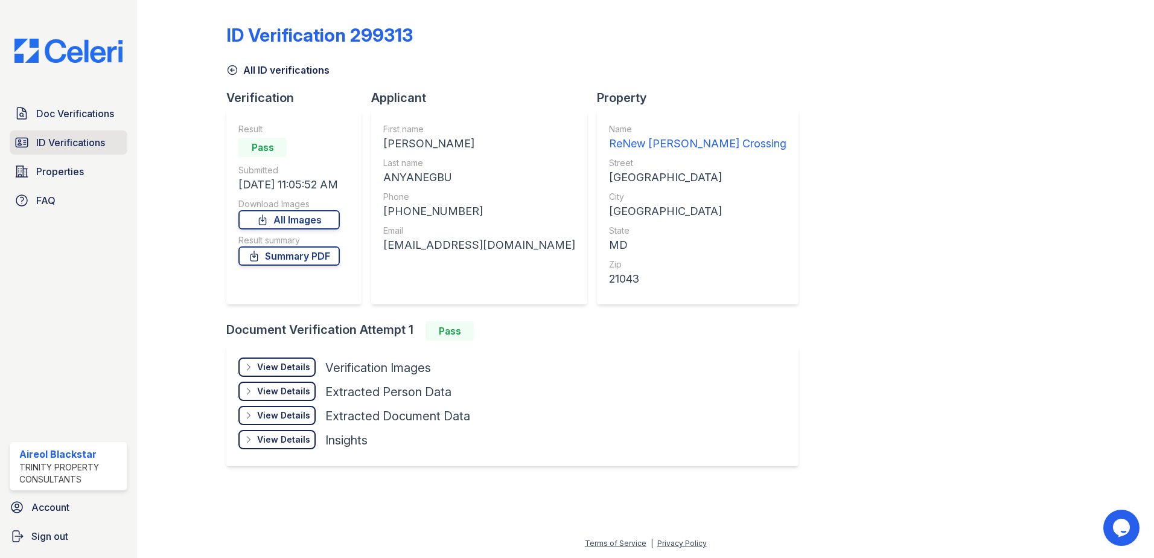
drag, startPoint x: 83, startPoint y: 118, endPoint x: 118, endPoint y: 149, distance: 46.6
click at [84, 117] on span "Doc Verifications" at bounding box center [75, 113] width 78 height 14
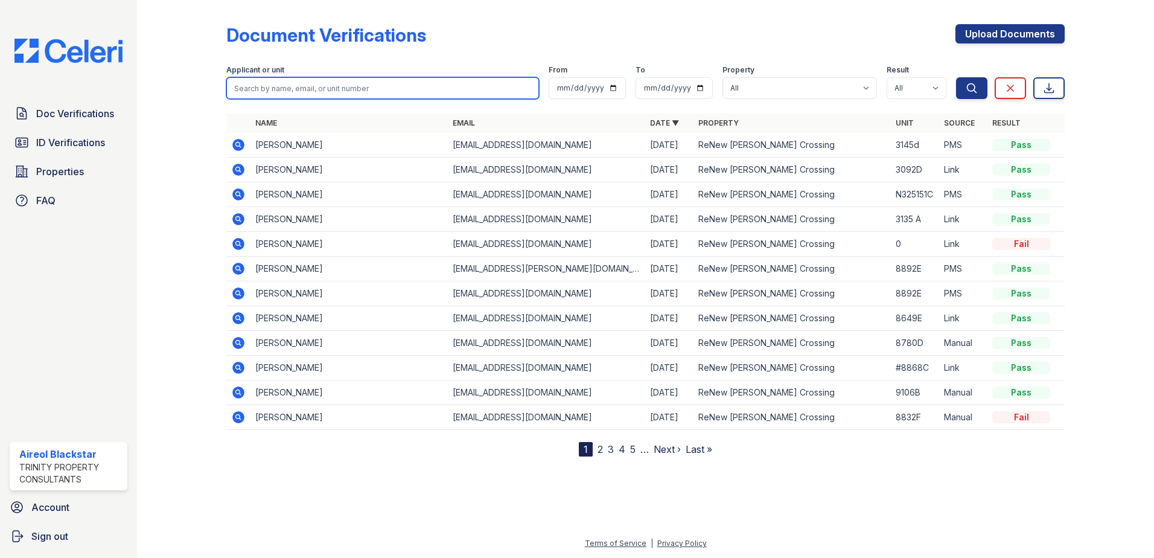
paste input "Anyanegbu"
type input "Anyanegbu"
click at [956, 77] on button "Search" at bounding box center [971, 88] width 31 height 22
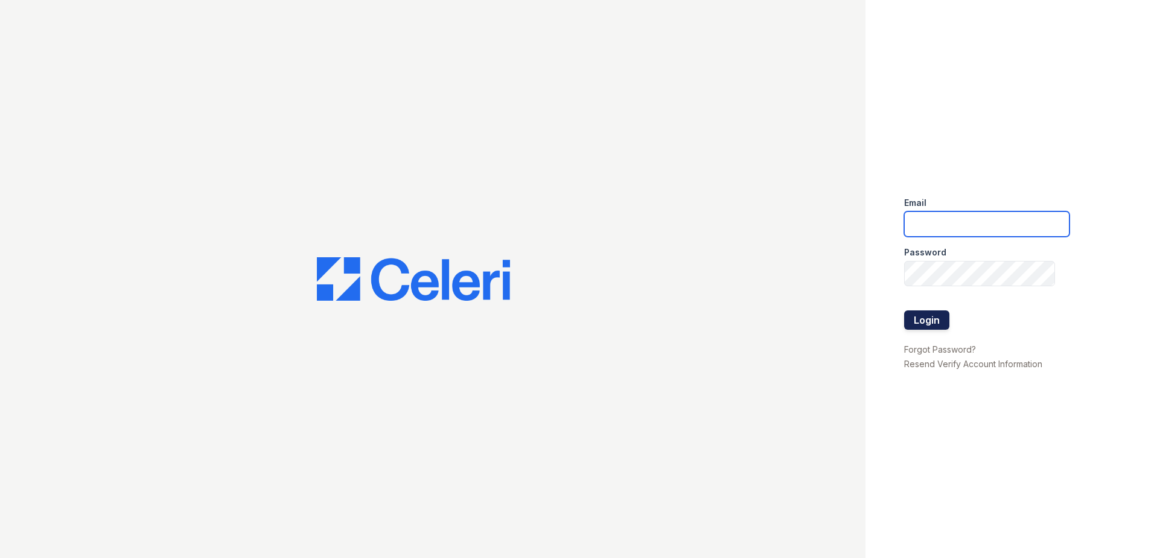
type input "[EMAIL_ADDRESS][DOMAIN_NAME]"
click at [915, 325] on button "Login" at bounding box center [926, 319] width 45 height 19
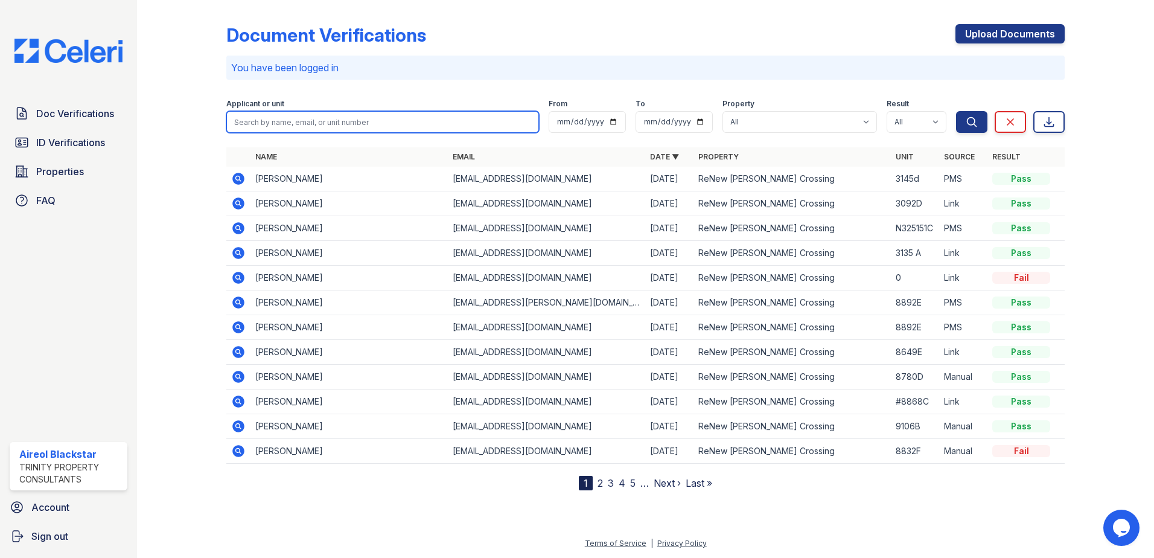
click at [255, 123] on input "search" at bounding box center [382, 122] width 313 height 22
paste input "Johnny"
type input "Johnny"
click at [956, 111] on button "Search" at bounding box center [971, 122] width 31 height 22
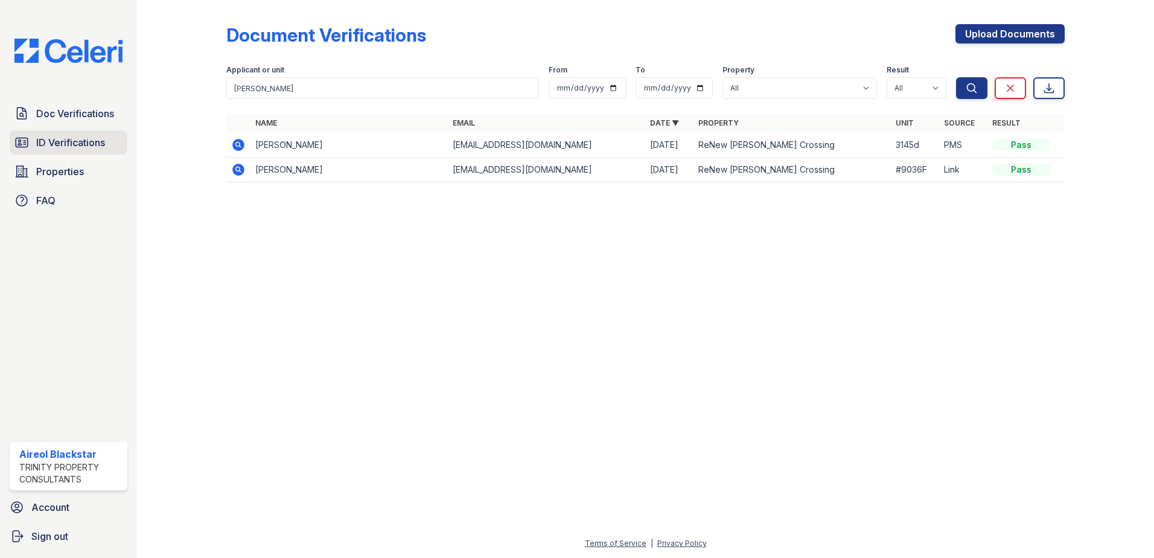
click at [49, 138] on span "ID Verifications" at bounding box center [70, 142] width 69 height 14
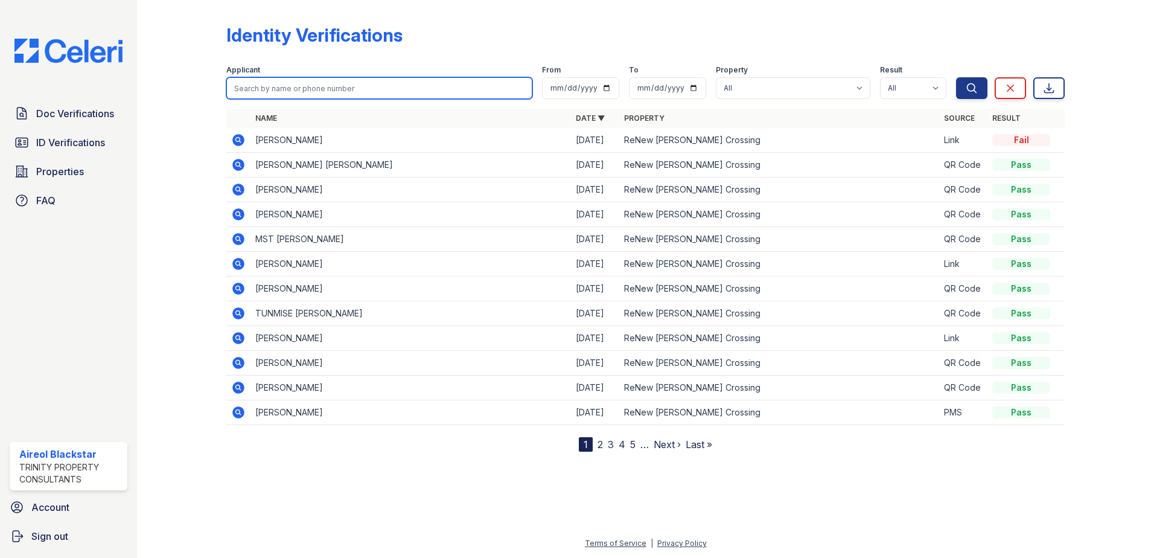
click at [257, 91] on input "search" at bounding box center [379, 88] width 306 height 22
paste input "Johnny"
type input "Johnny"
click at [956, 77] on button "Search" at bounding box center [971, 88] width 31 height 22
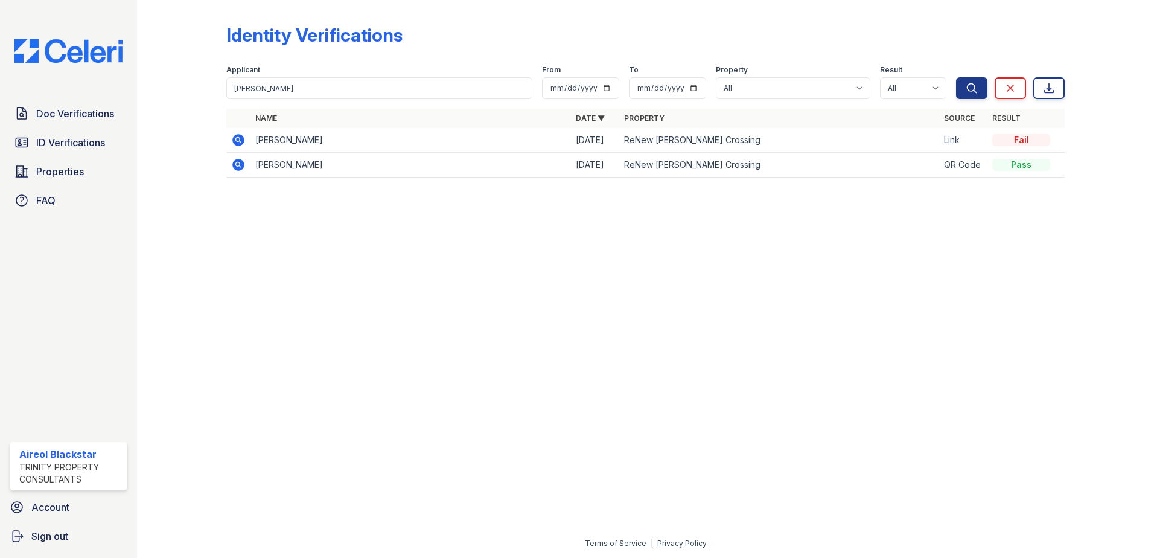
click at [1010, 136] on div "Fail" at bounding box center [1021, 140] width 58 height 12
click at [238, 140] on icon at bounding box center [237, 139] width 3 height 3
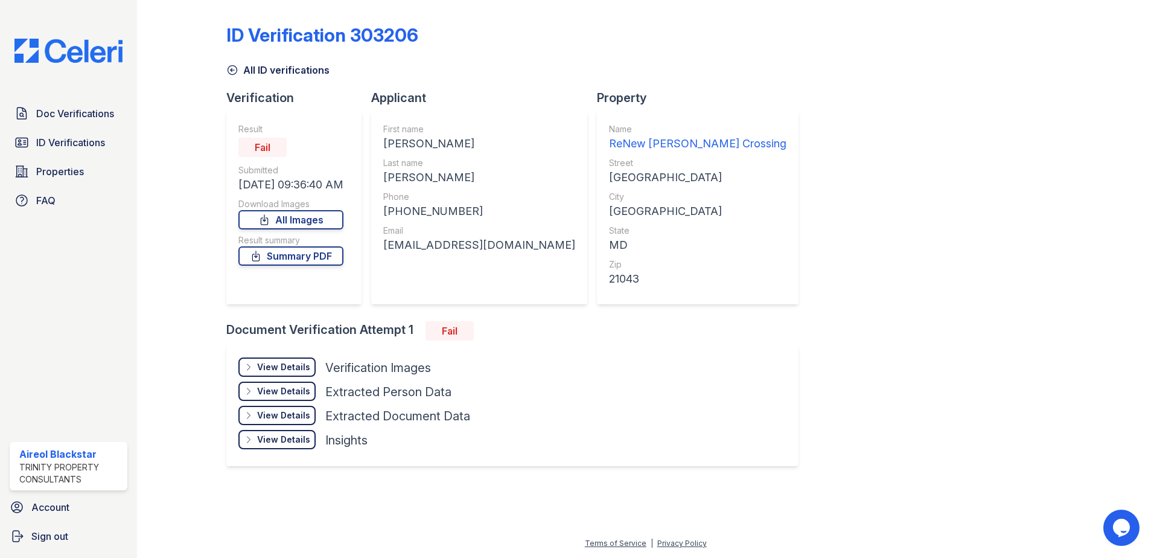
click at [290, 368] on div "View Details" at bounding box center [283, 367] width 53 height 12
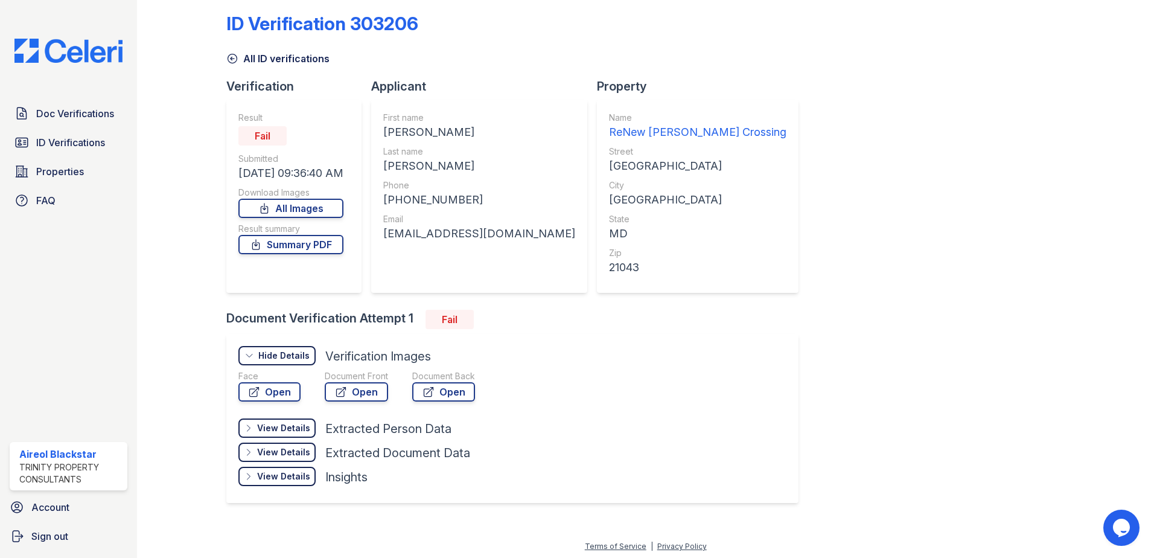
scroll to position [14, 0]
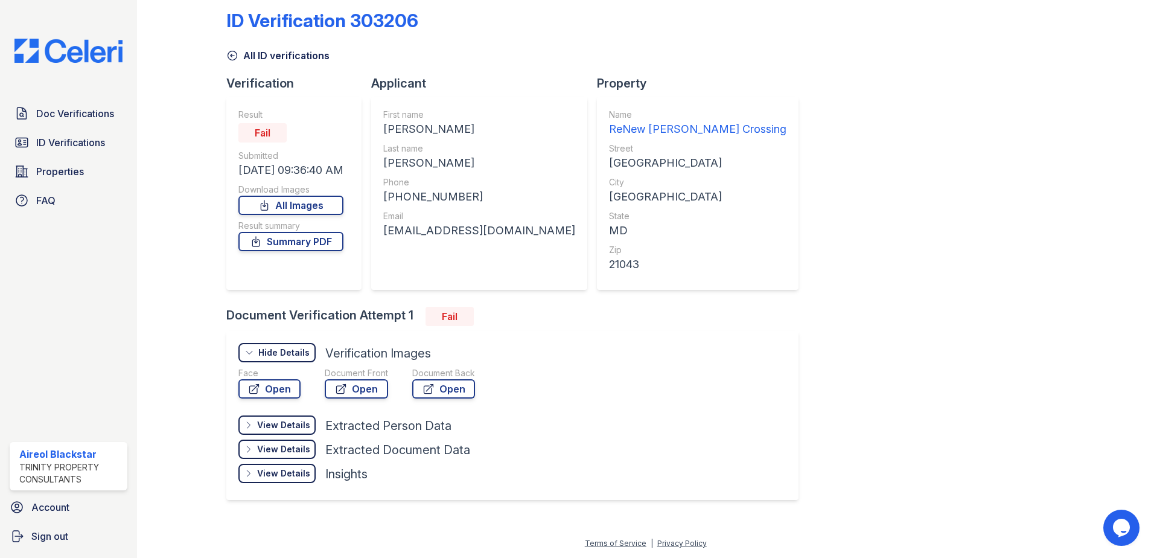
click at [278, 424] on div "View Details" at bounding box center [283, 425] width 53 height 12
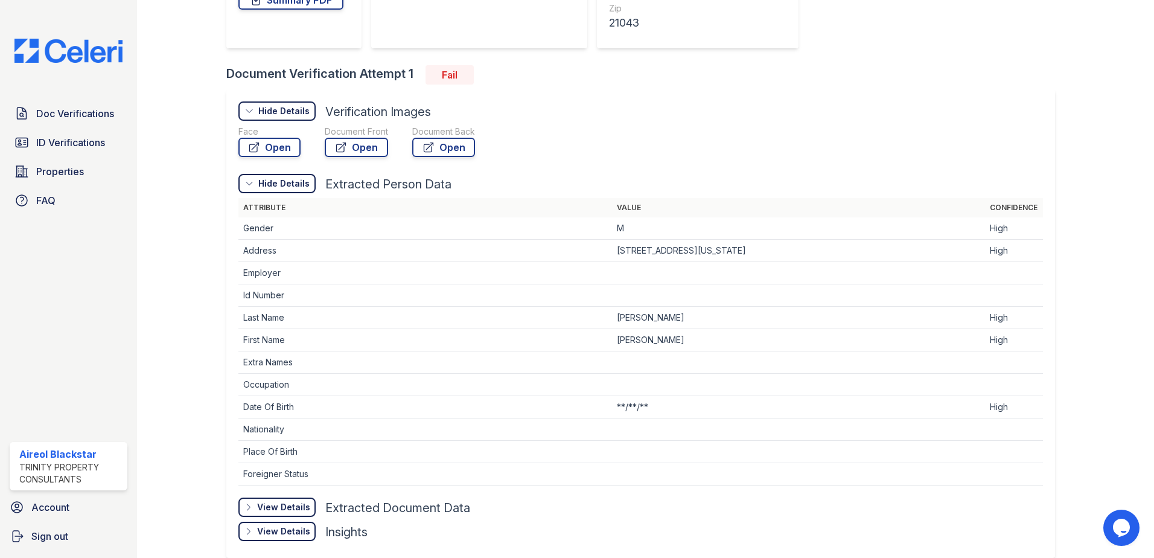
scroll to position [314, 0]
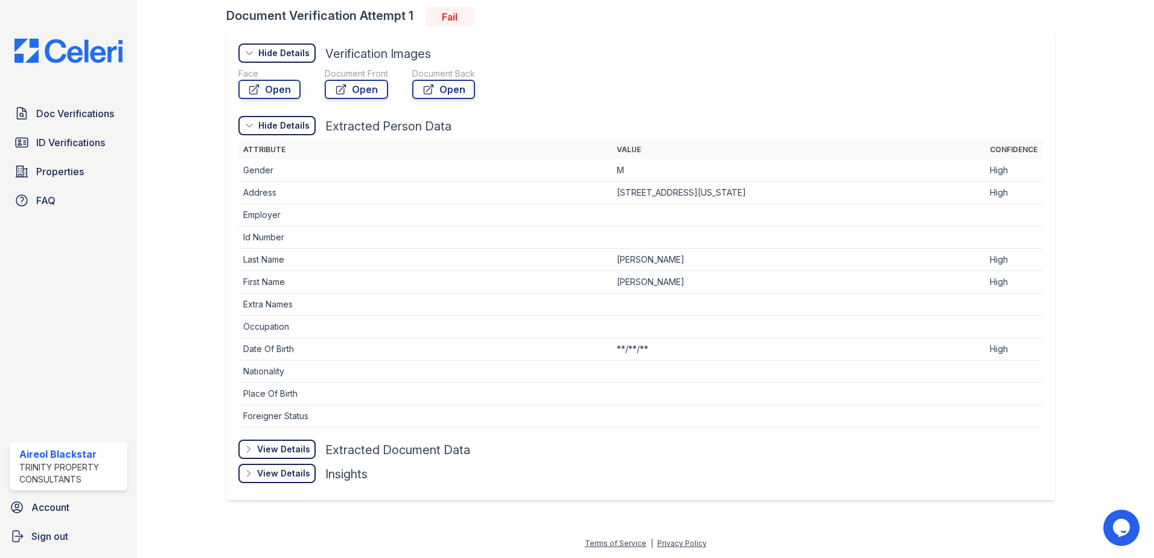
click at [272, 453] on div "View Details" at bounding box center [283, 449] width 53 height 12
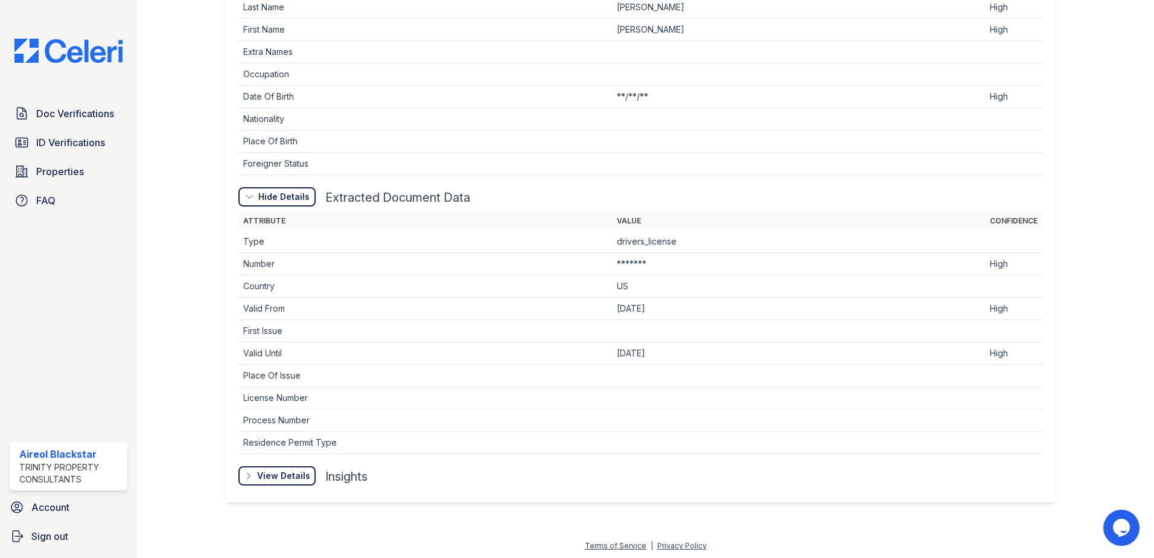
scroll to position [569, 0]
click at [0, 0] on div "View Details" at bounding box center [0, 0] width 0 height 0
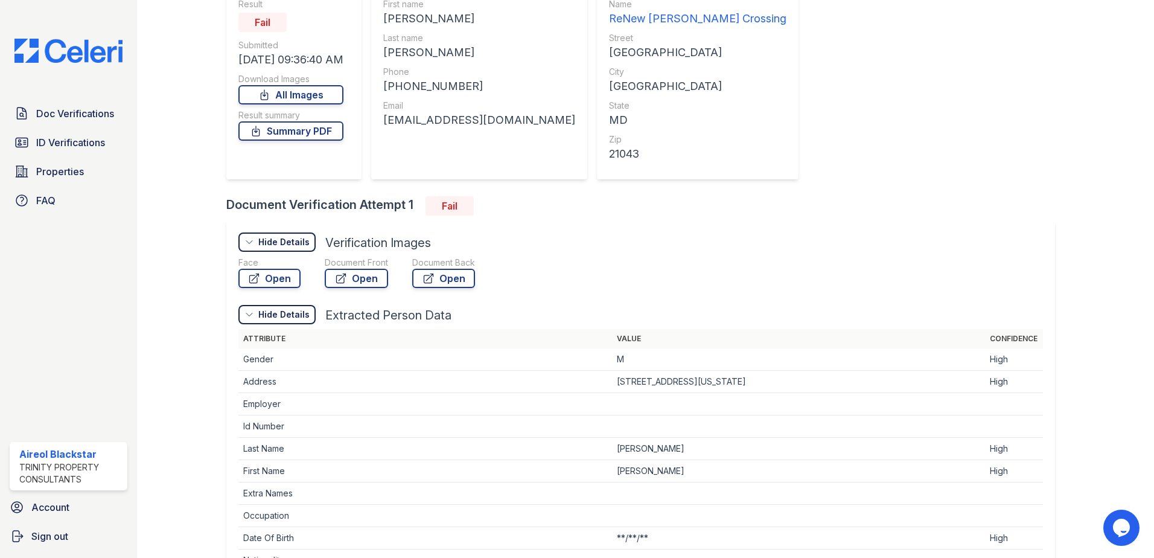
scroll to position [14, 0]
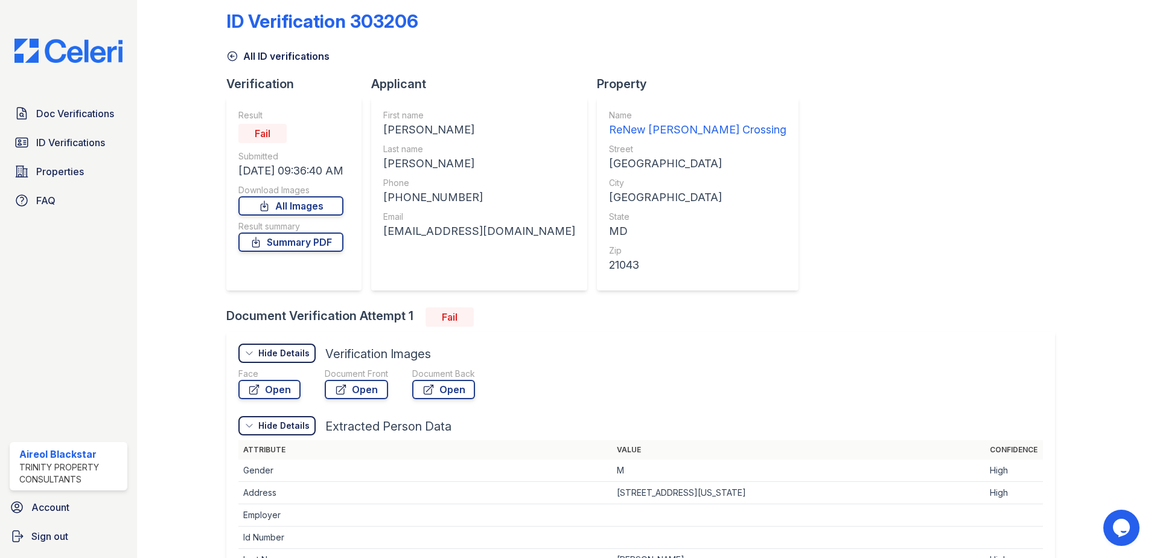
click at [292, 349] on div "Hide Details" at bounding box center [283, 353] width 51 height 12
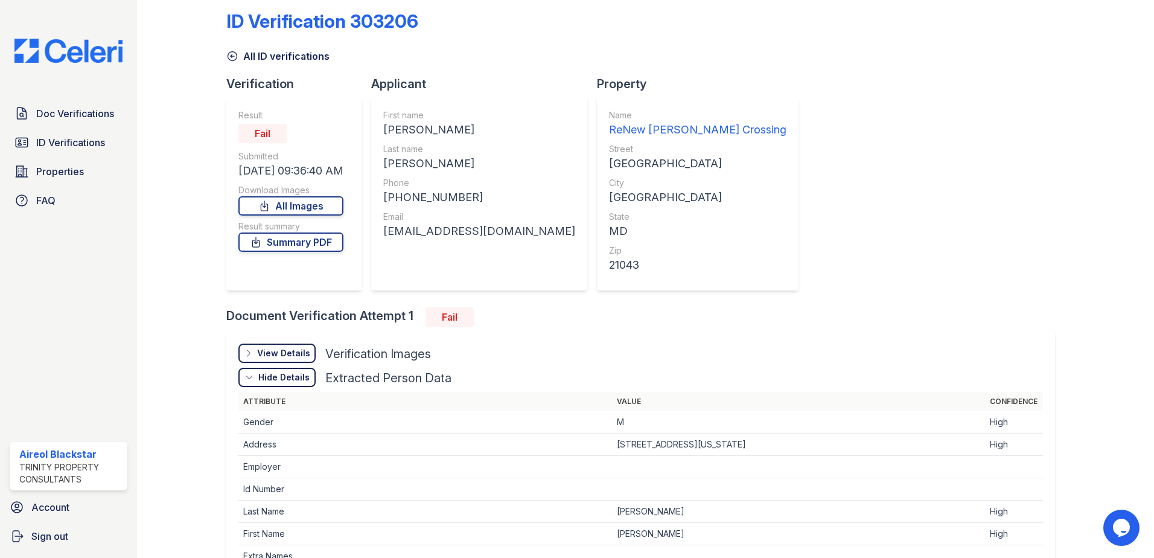
click at [289, 352] on div "View Details" at bounding box center [283, 353] width 53 height 12
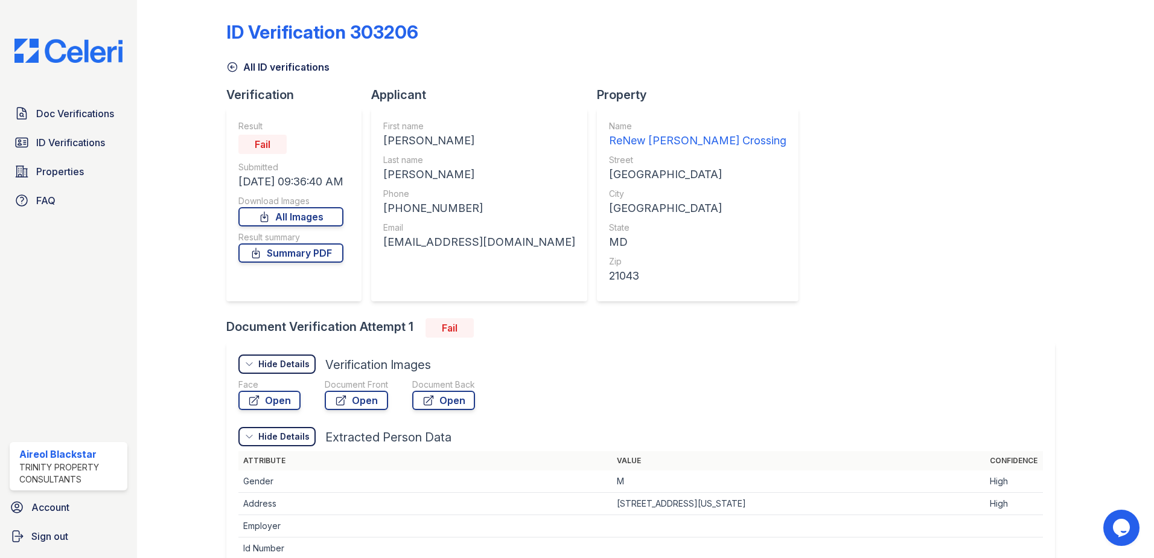
scroll to position [0, 0]
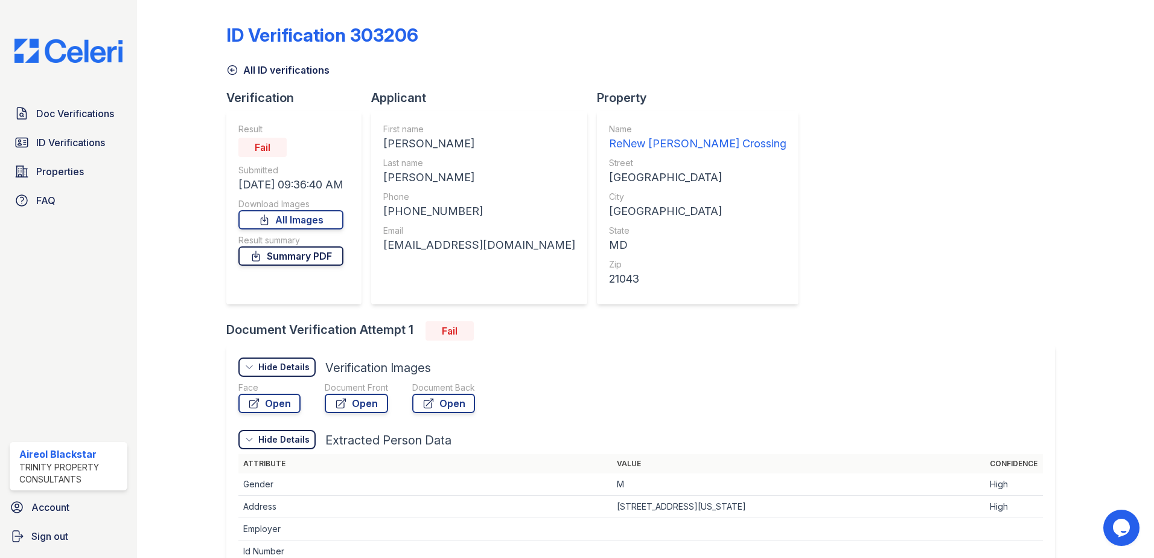
click at [293, 256] on link "Summary PDF" at bounding box center [290, 255] width 105 height 19
click at [288, 225] on link "All Images" at bounding box center [290, 219] width 105 height 19
click at [687, 48] on div "ID Verification 303206" at bounding box center [645, 39] width 838 height 31
click at [86, 146] on span "ID Verifications" at bounding box center [70, 142] width 69 height 14
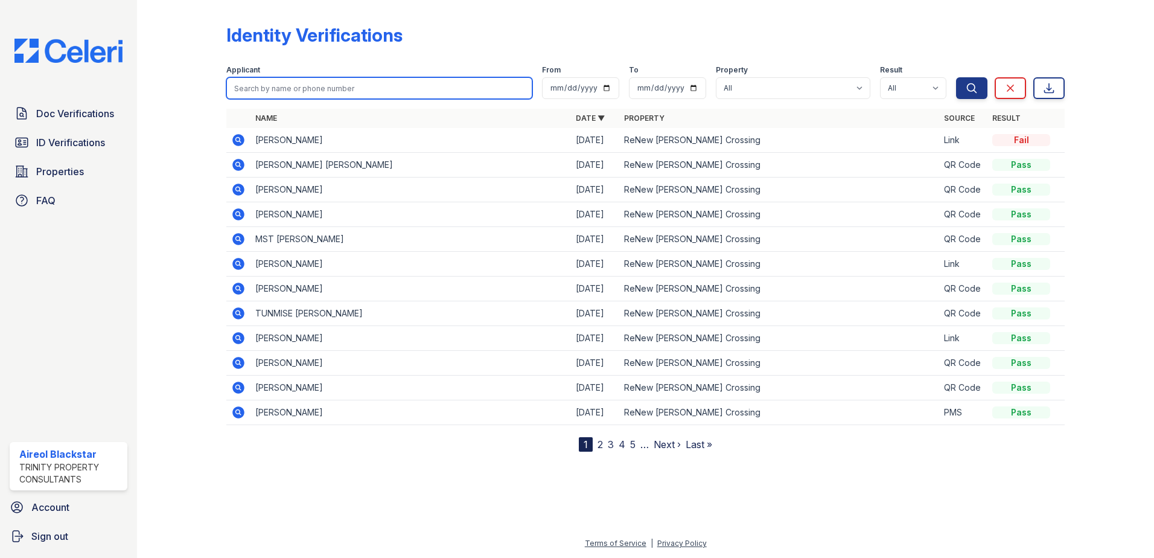
click at [266, 84] on input "search" at bounding box center [379, 88] width 306 height 22
click at [209, 90] on div at bounding box center [191, 228] width 70 height 447
click at [243, 139] on icon at bounding box center [238, 140] width 12 height 12
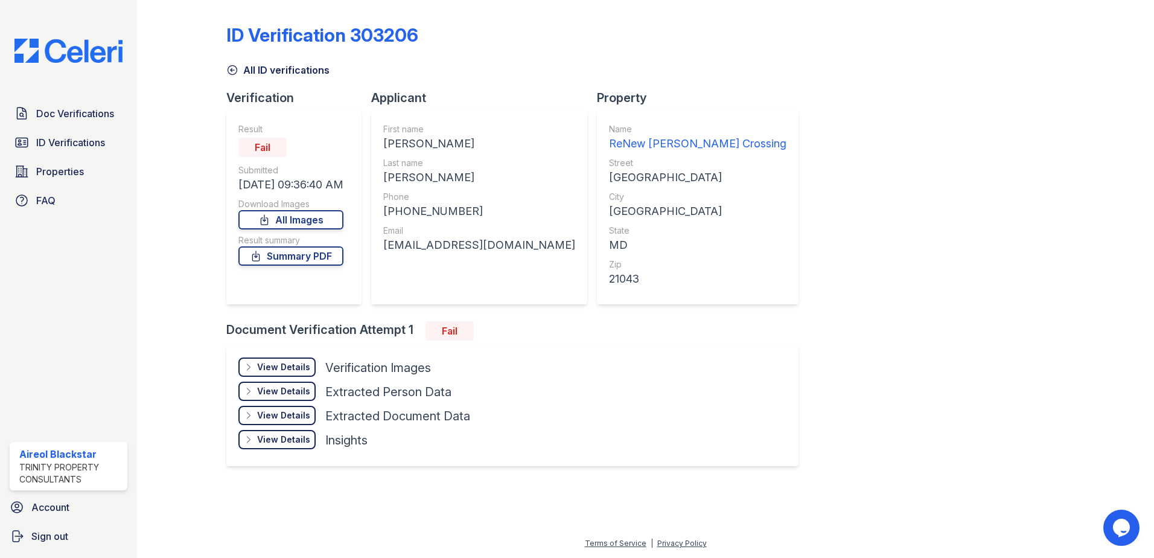
click at [266, 366] on div "View Details" at bounding box center [283, 367] width 53 height 12
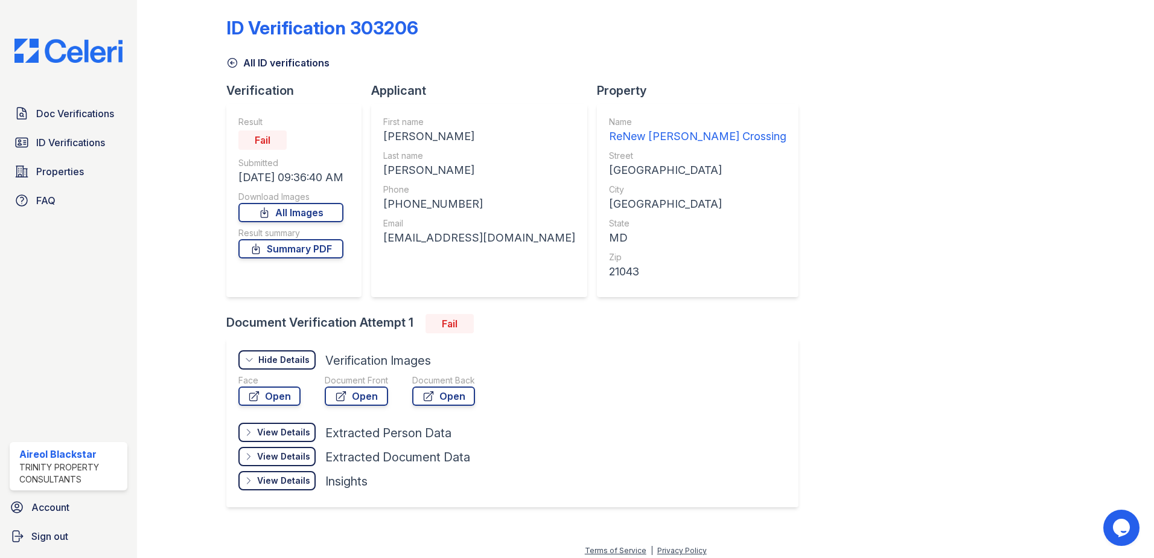
scroll to position [14, 0]
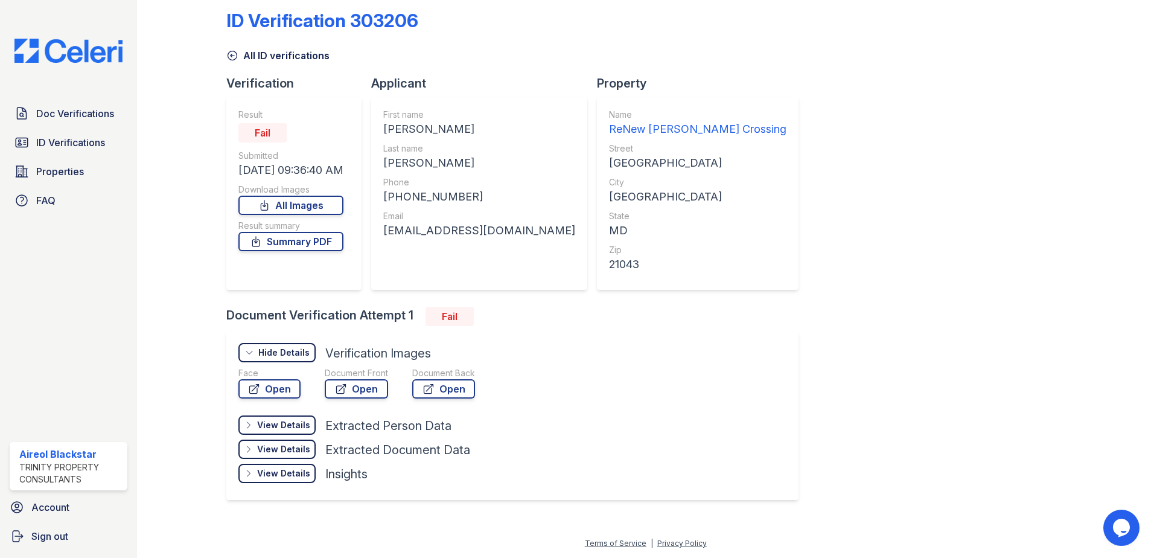
click at [285, 425] on div "View Details" at bounding box center [283, 425] width 53 height 12
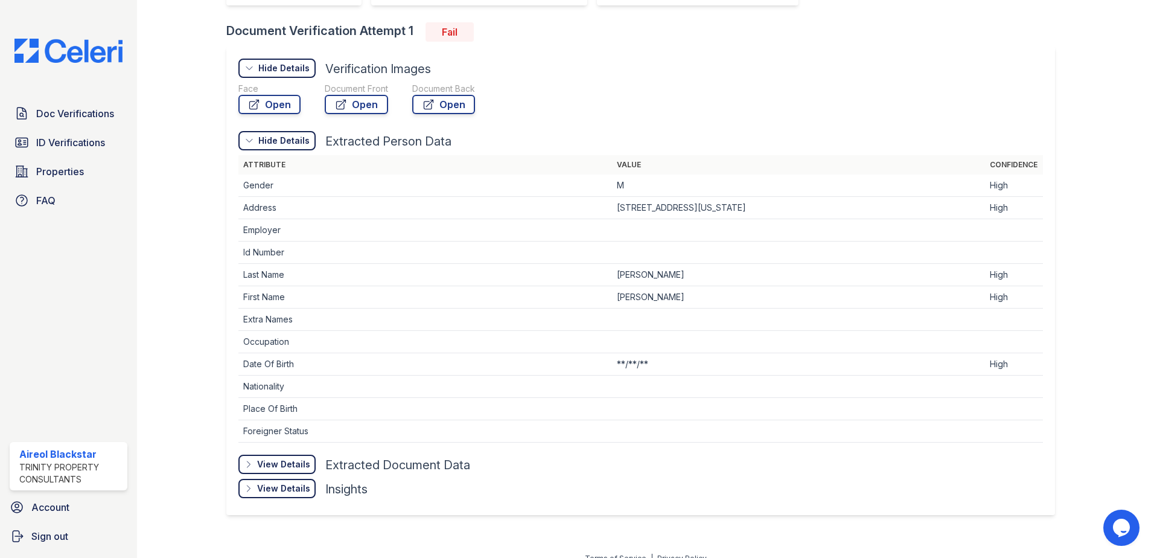
scroll to position [314, 0]
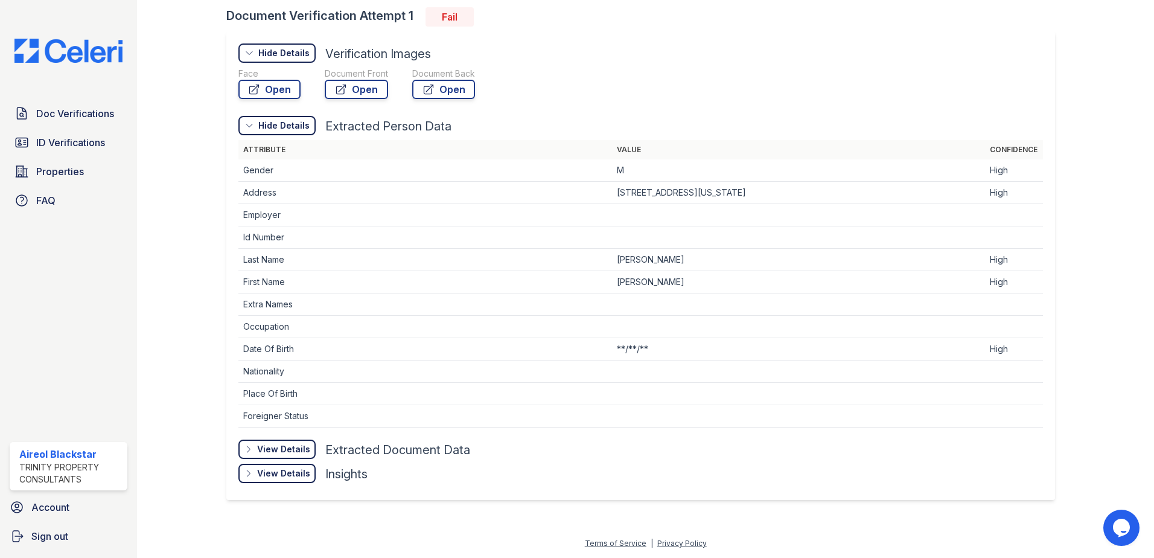
click at [279, 442] on div "View Details Details" at bounding box center [276, 448] width 77 height 19
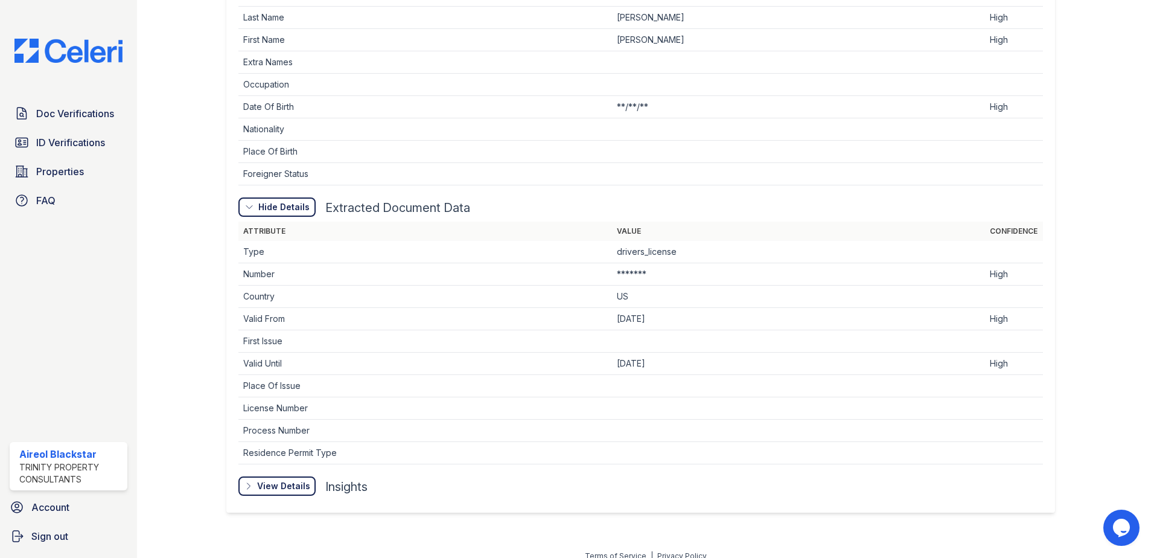
scroll to position [569, 0]
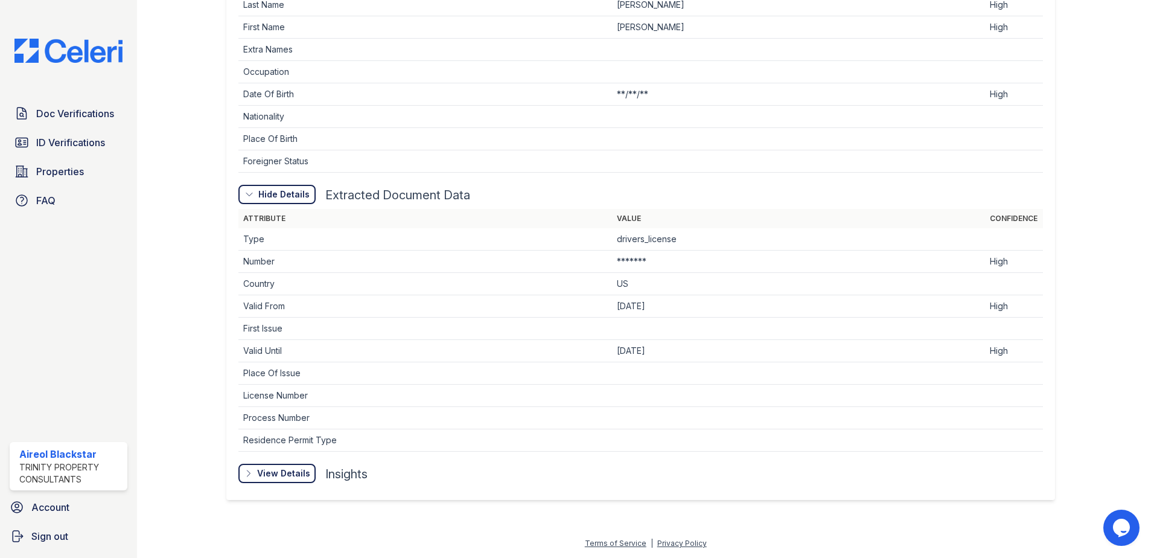
click at [0, 0] on div "View Details" at bounding box center [0, 0] width 0 height 0
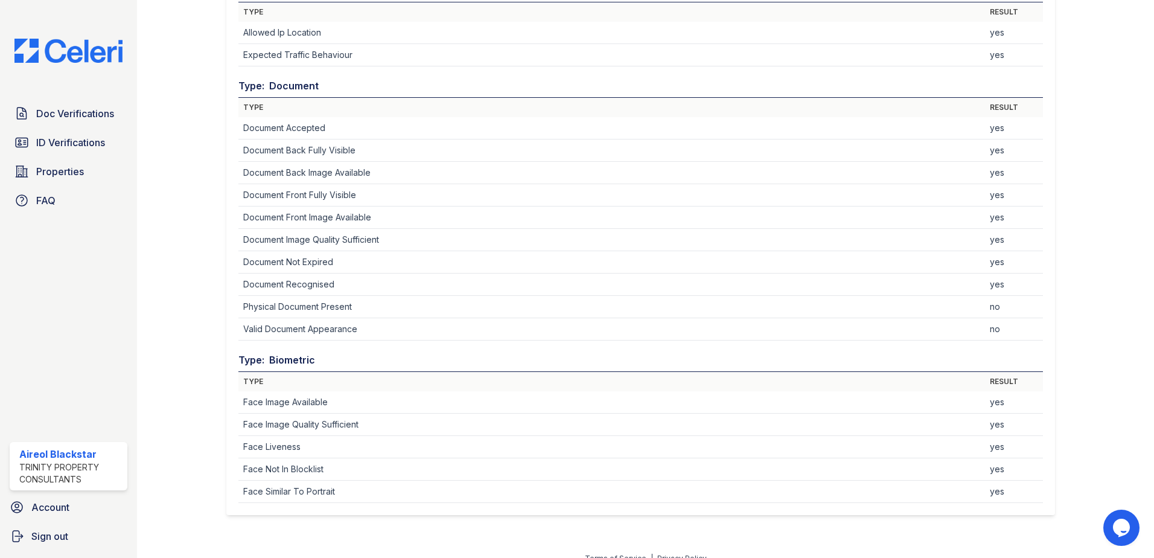
scroll to position [1100, 0]
